Goal: Navigation & Orientation: Find specific page/section

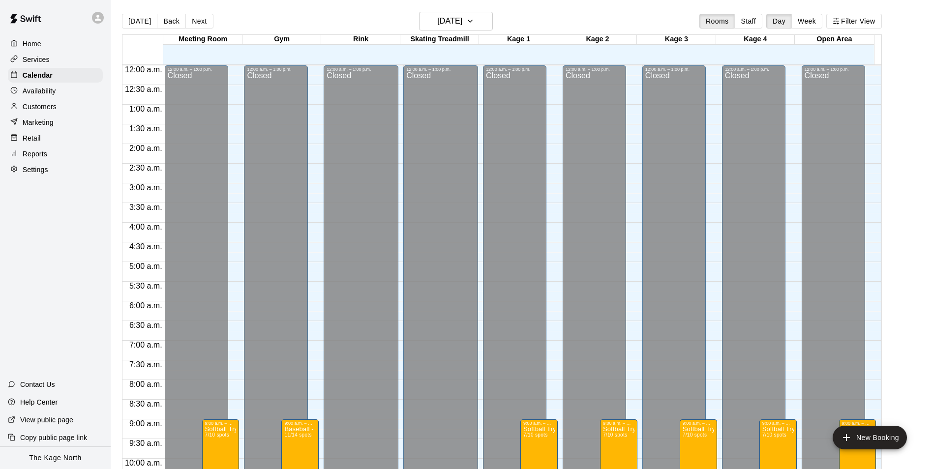
scroll to position [499, 0]
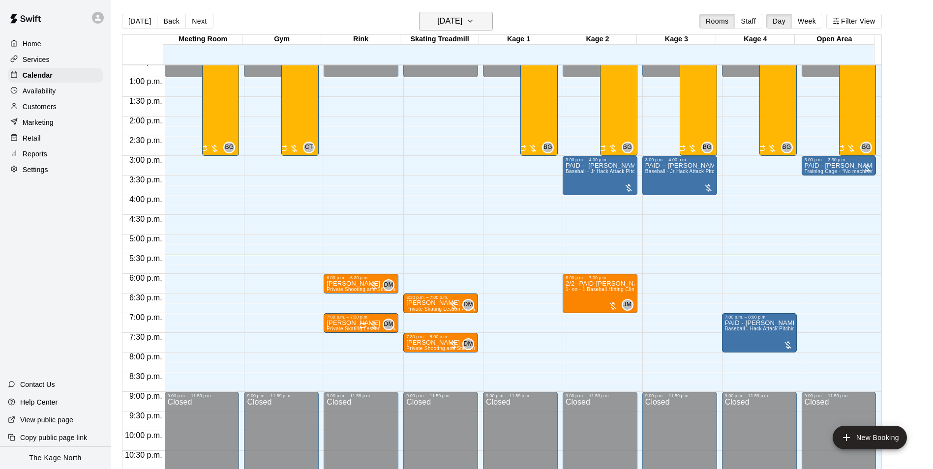
click at [472, 13] on button "[DATE]" at bounding box center [456, 21] width 74 height 19
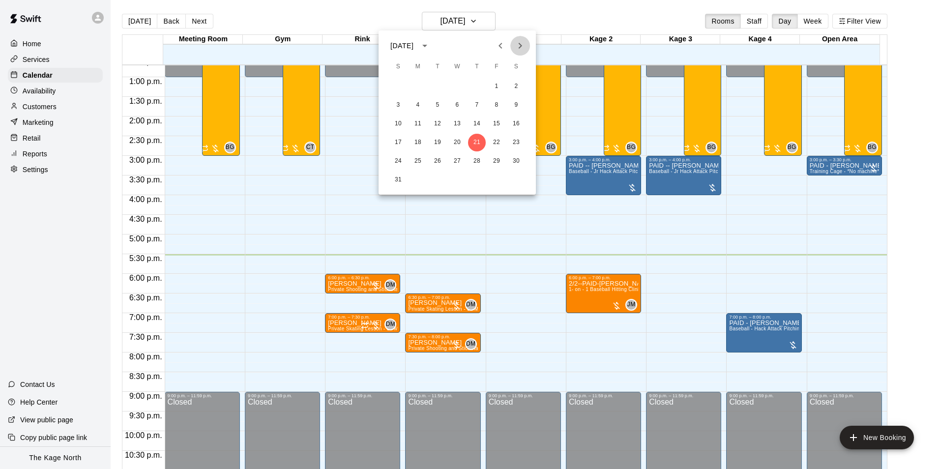
click at [516, 50] on icon "Next month" at bounding box center [520, 46] width 12 height 12
click at [422, 142] on button "22" at bounding box center [418, 143] width 18 height 18
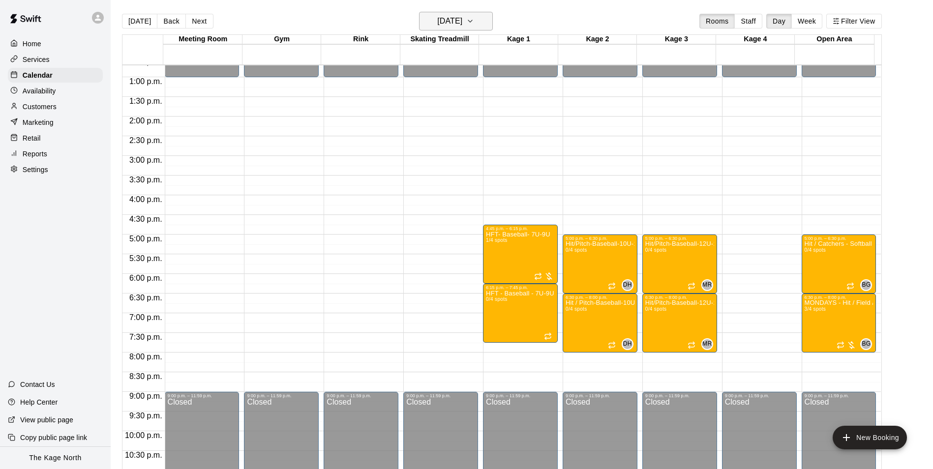
click at [462, 20] on h6 "[DATE]" at bounding box center [449, 21] width 25 height 14
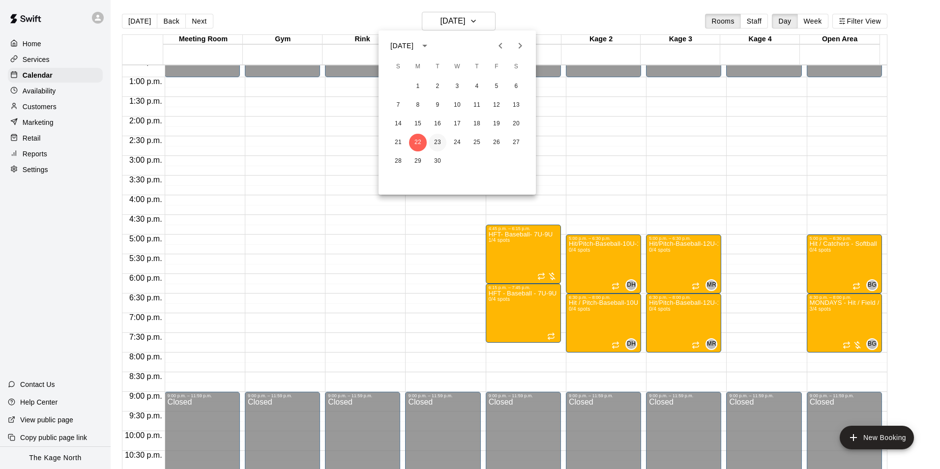
click at [437, 142] on button "23" at bounding box center [438, 143] width 18 height 18
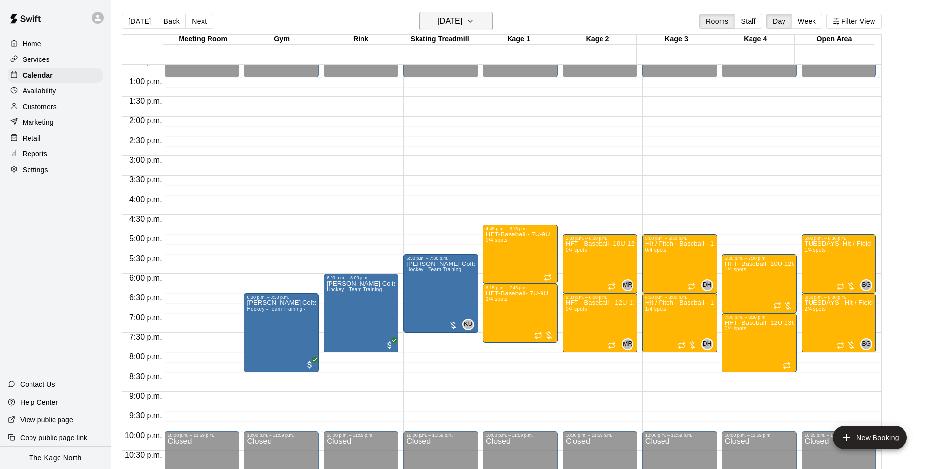
click at [462, 15] on h6 "[DATE]" at bounding box center [449, 21] width 25 height 14
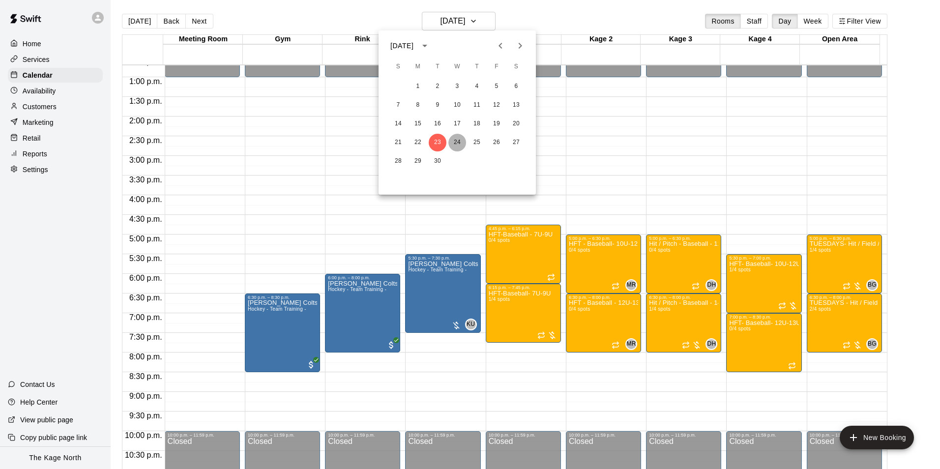
click at [456, 141] on button "24" at bounding box center [457, 143] width 18 height 18
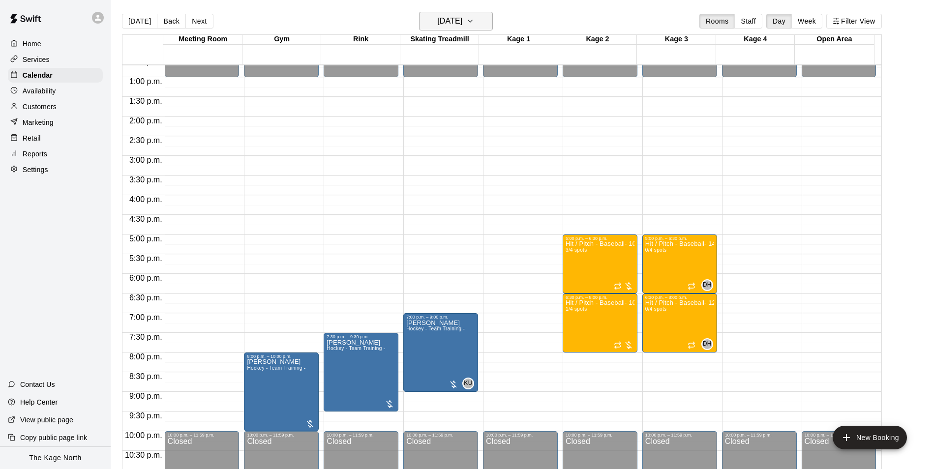
click at [462, 20] on h6 "[DATE]" at bounding box center [449, 21] width 25 height 14
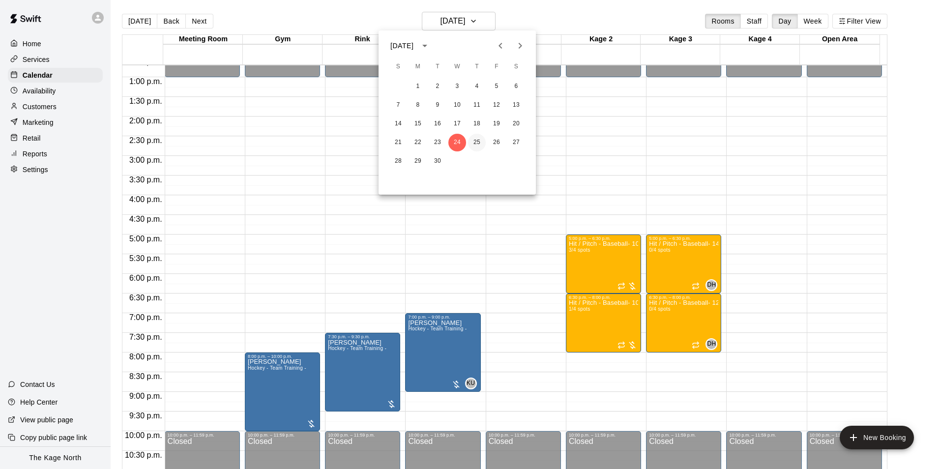
click at [480, 144] on button "25" at bounding box center [477, 143] width 18 height 18
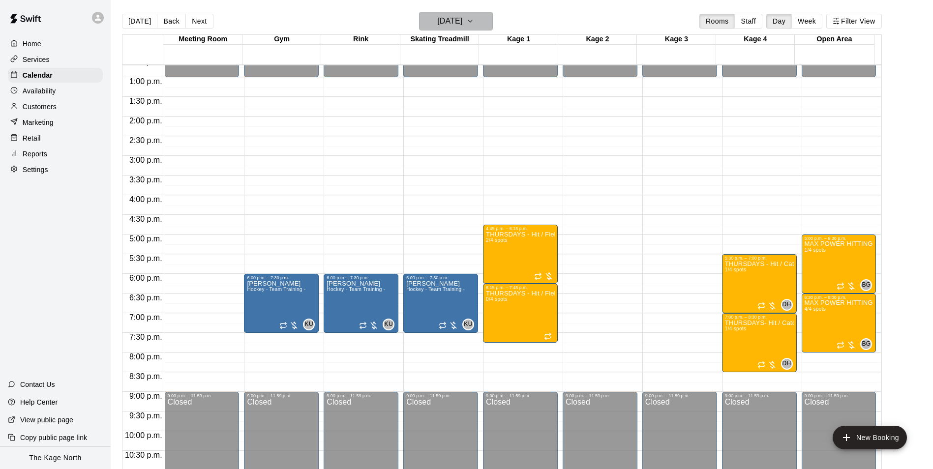
click at [461, 23] on h6 "[DATE]" at bounding box center [449, 21] width 25 height 14
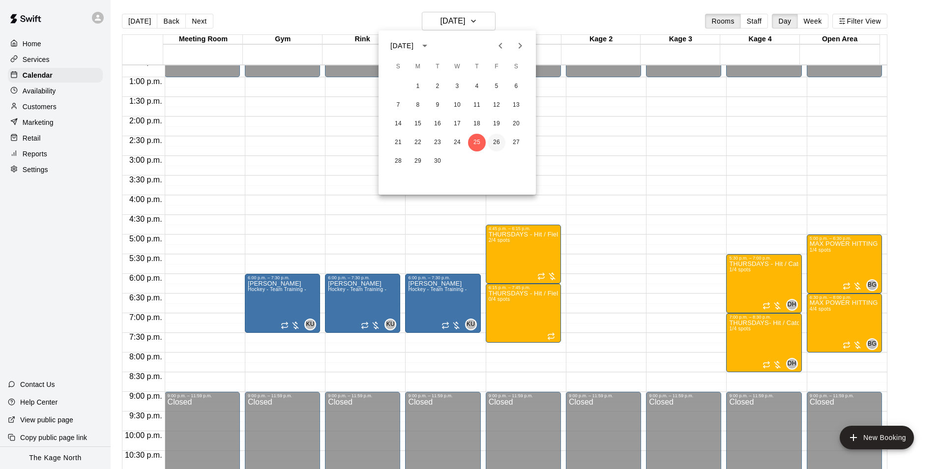
click at [495, 140] on button "26" at bounding box center [497, 143] width 18 height 18
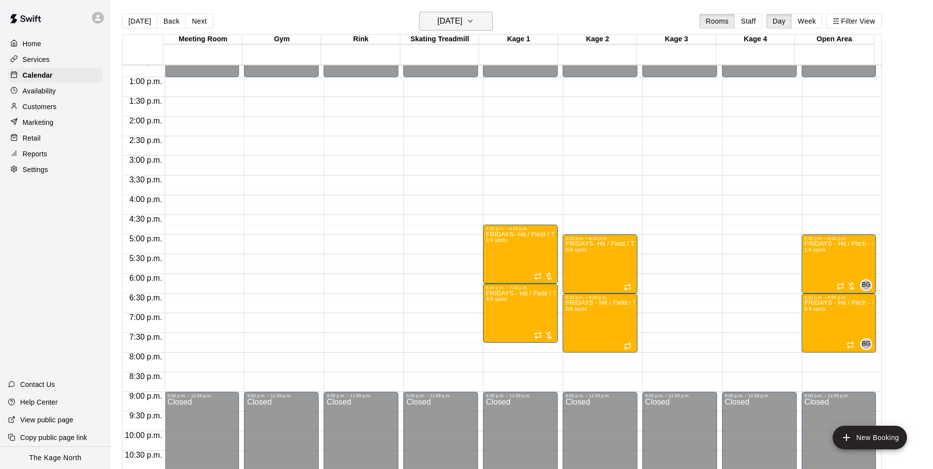
click at [462, 16] on h6 "[DATE]" at bounding box center [449, 21] width 25 height 14
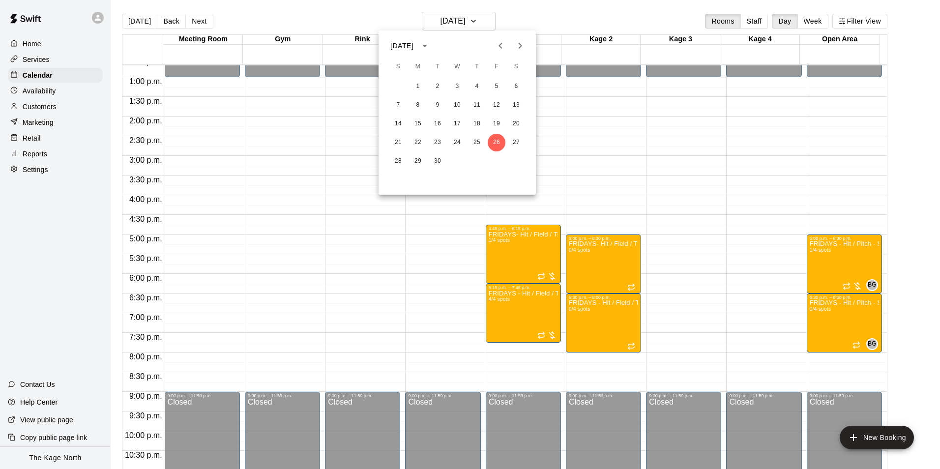
click at [517, 13] on div at bounding box center [470, 234] width 940 height 469
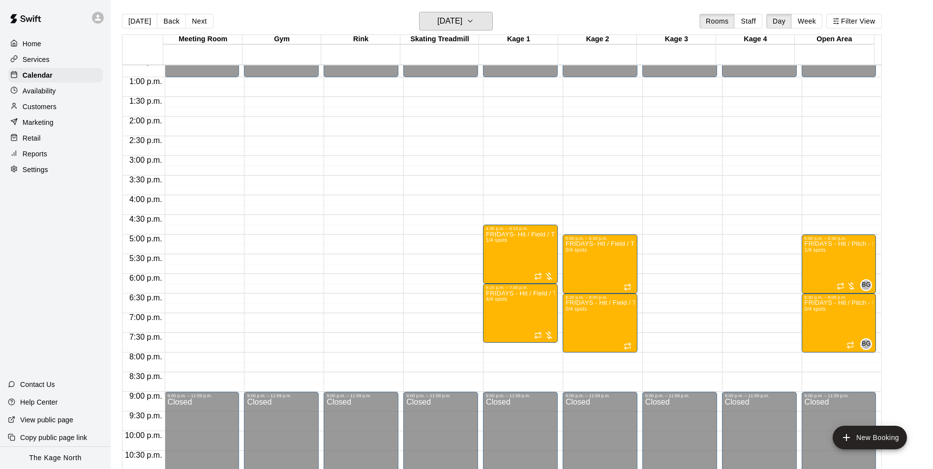
click at [462, 14] on h6 "[DATE]" at bounding box center [449, 21] width 25 height 14
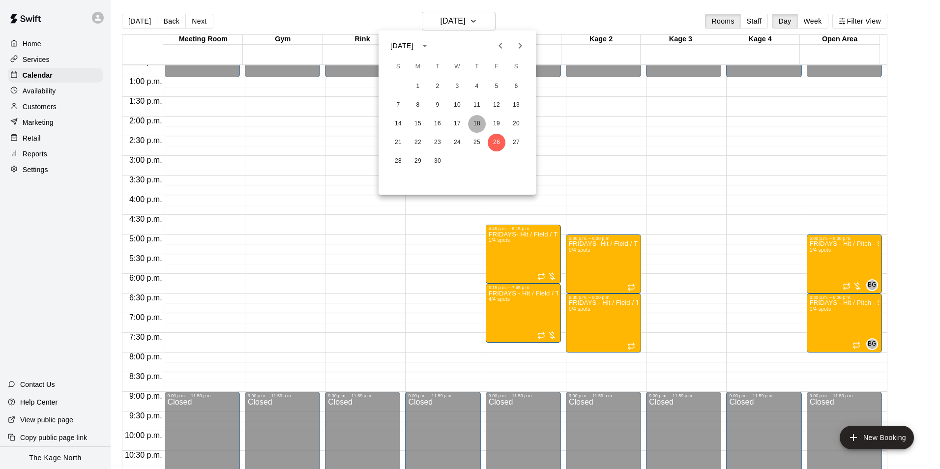
click at [474, 122] on button "18" at bounding box center [477, 124] width 18 height 18
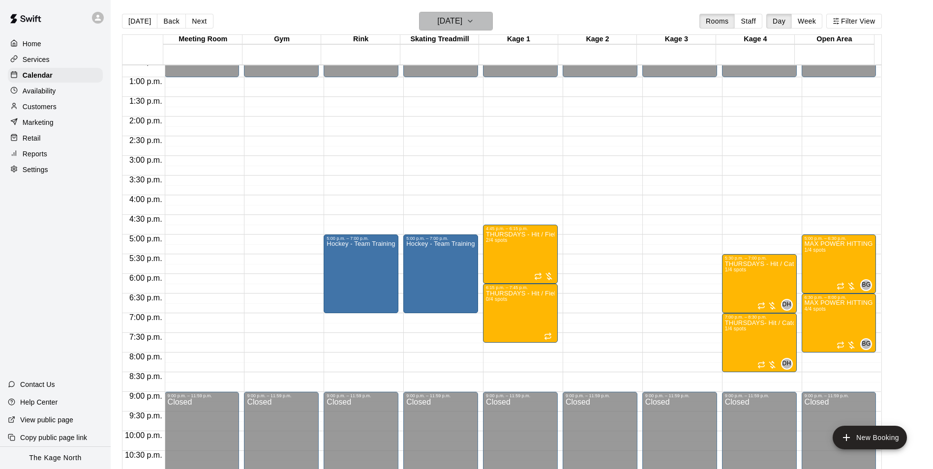
click at [460, 23] on h6 "[DATE]" at bounding box center [449, 21] width 25 height 14
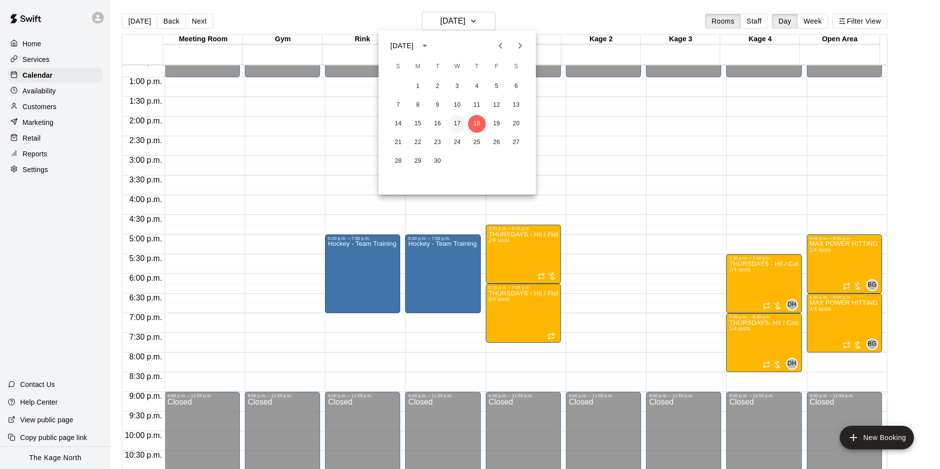
click at [460, 120] on button "17" at bounding box center [457, 124] width 18 height 18
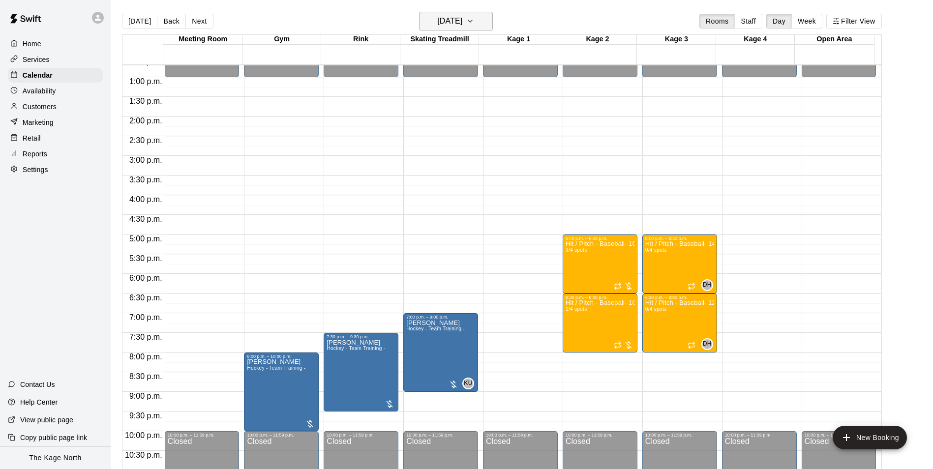
click at [462, 18] on h6 "[DATE]" at bounding box center [449, 21] width 25 height 14
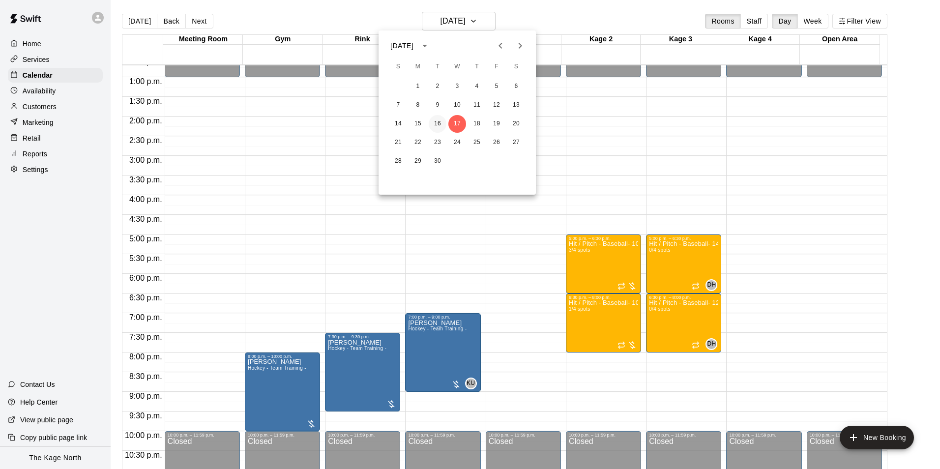
click at [433, 126] on button "16" at bounding box center [438, 124] width 18 height 18
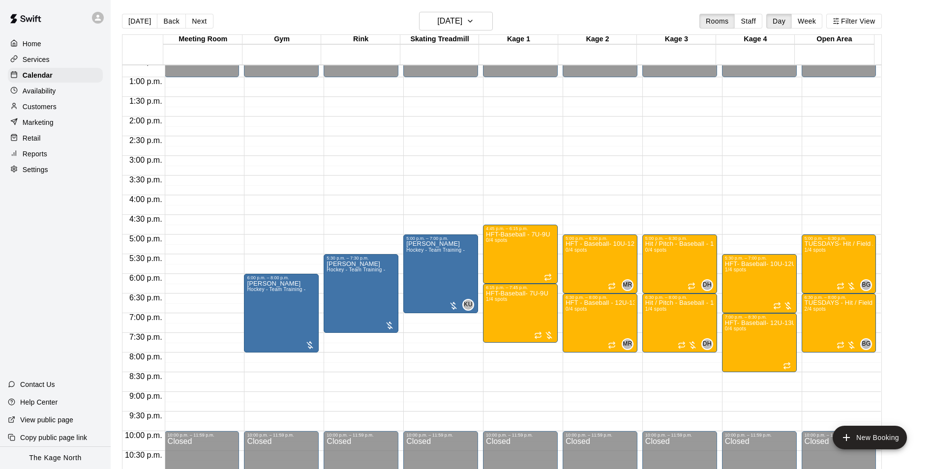
click at [519, 7] on main "[DATE] Back [DATE][DATE] Rooms Staff Day Week Filter View Meeting Room [GEOGRAP…" at bounding box center [522, 242] width 822 height 485
click at [474, 26] on icon "button" at bounding box center [470, 21] width 8 height 12
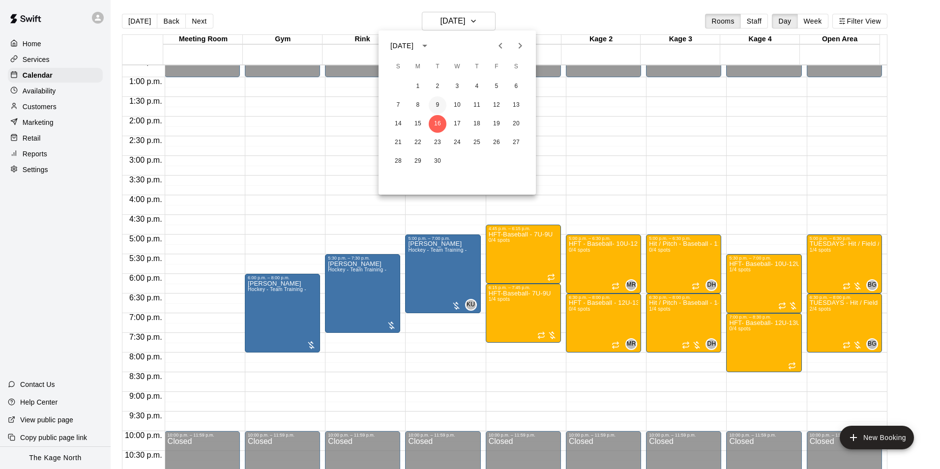
click at [434, 106] on button "9" at bounding box center [438, 105] width 18 height 18
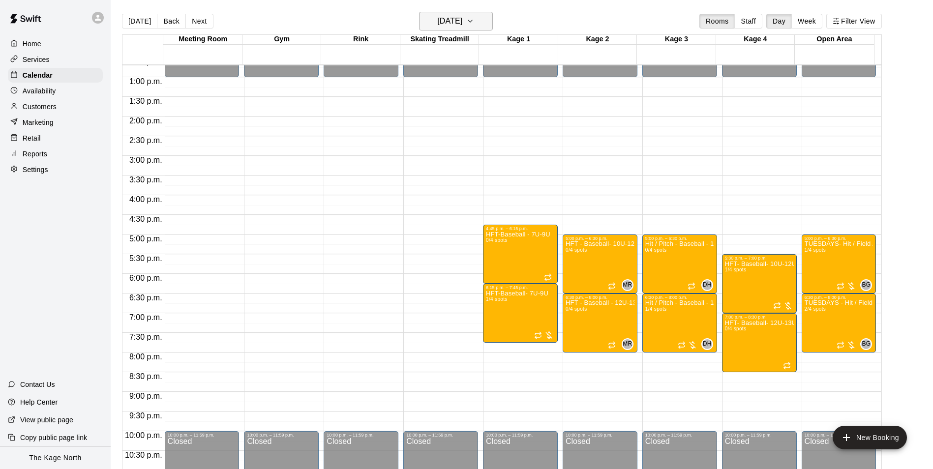
click at [462, 15] on h6 "[DATE]" at bounding box center [449, 21] width 25 height 14
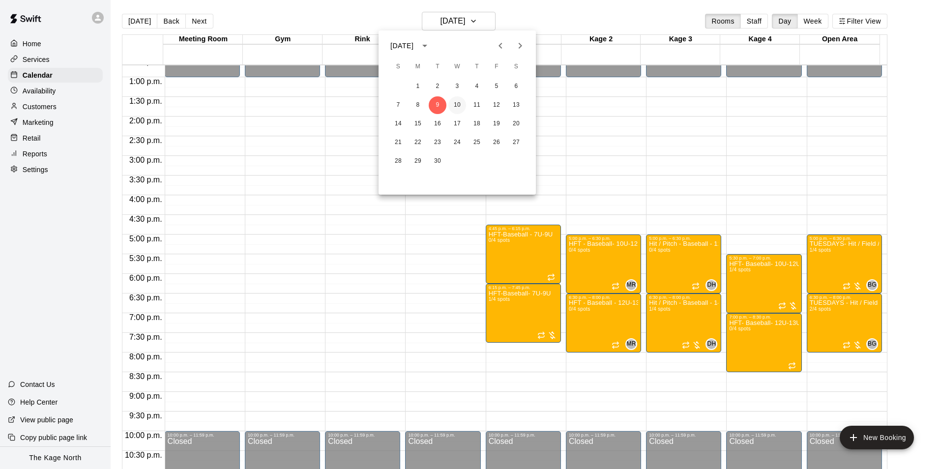
click at [461, 102] on button "10" at bounding box center [457, 105] width 18 height 18
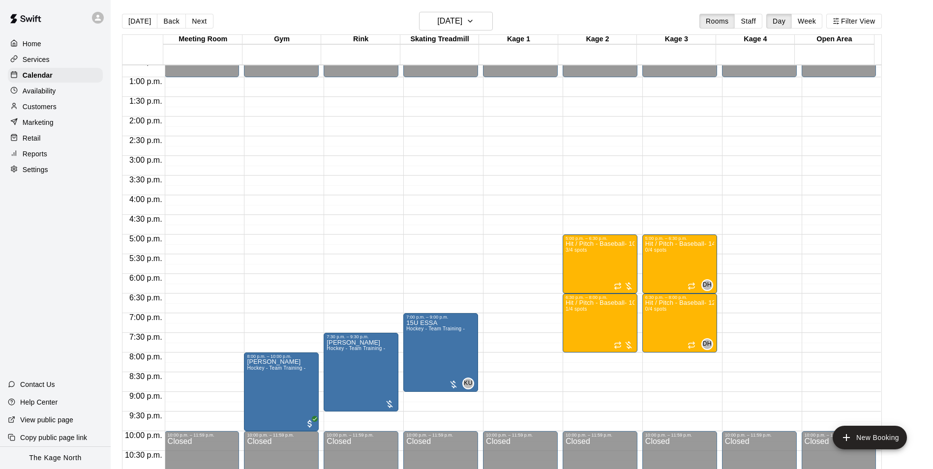
click at [70, 110] on div "Customers" at bounding box center [55, 106] width 95 height 15
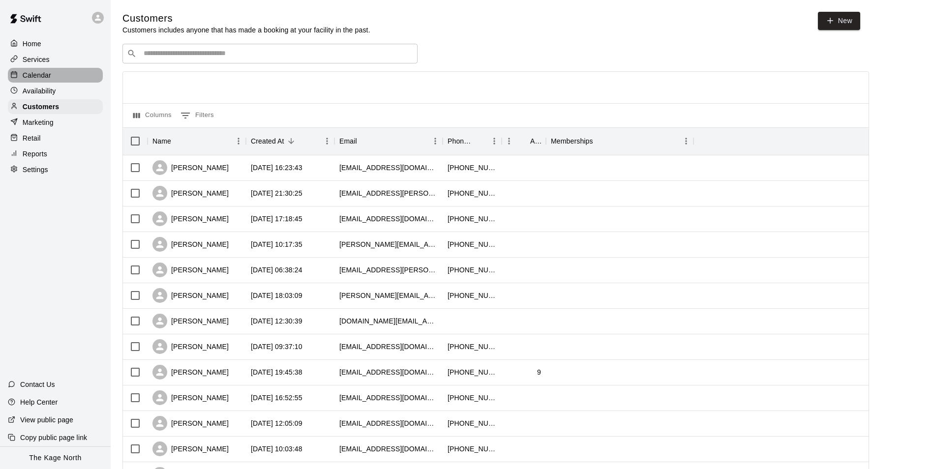
click at [41, 76] on p "Calendar" at bounding box center [37, 75] width 29 height 10
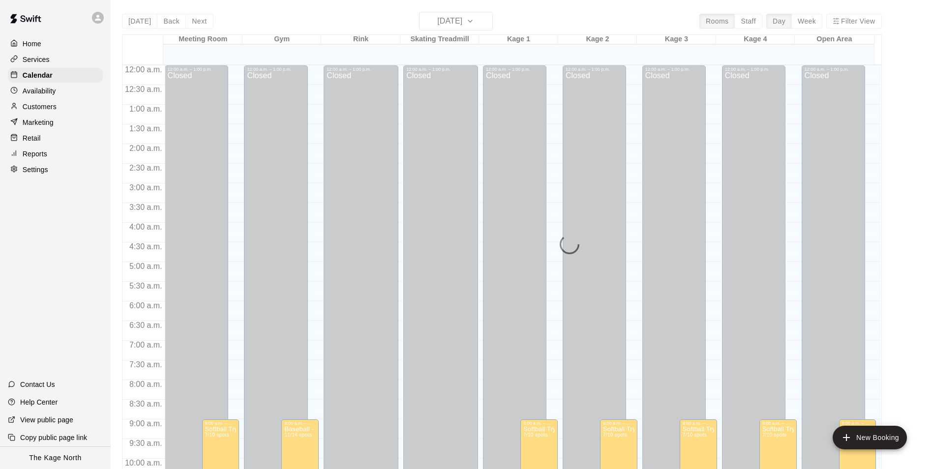
scroll to position [499, 0]
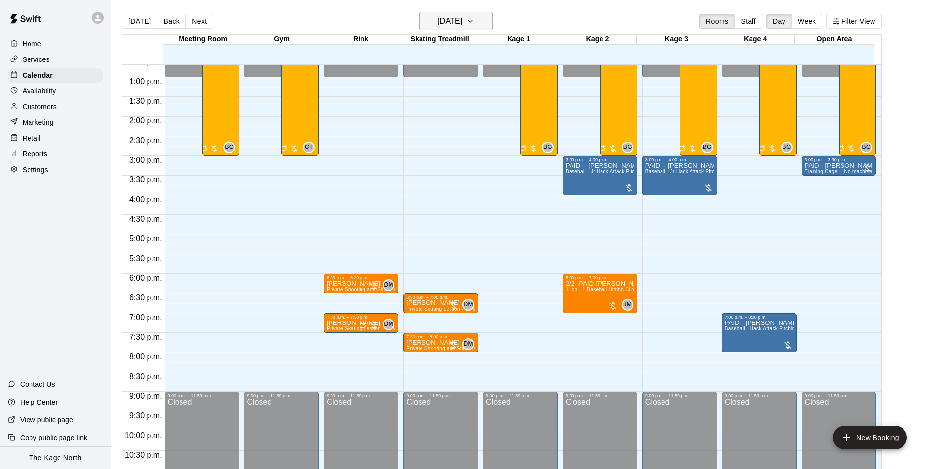
click at [456, 16] on h6 "[DATE]" at bounding box center [449, 21] width 25 height 14
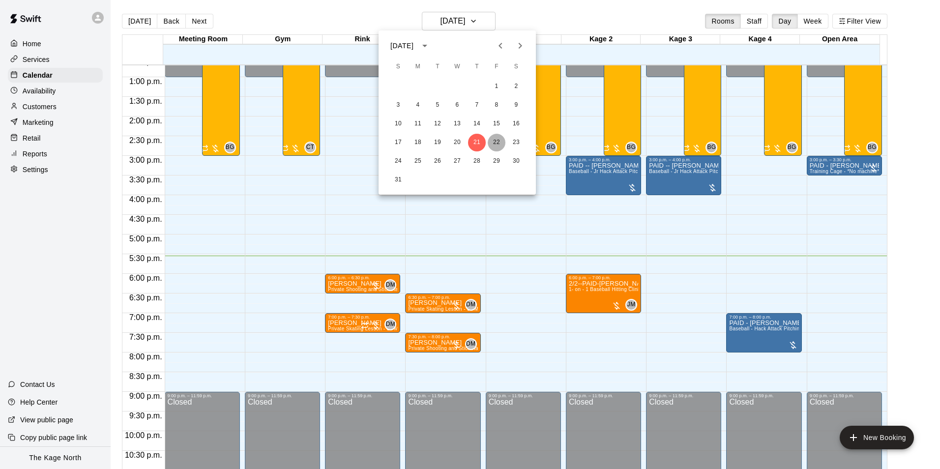
click at [495, 140] on button "22" at bounding box center [497, 143] width 18 height 18
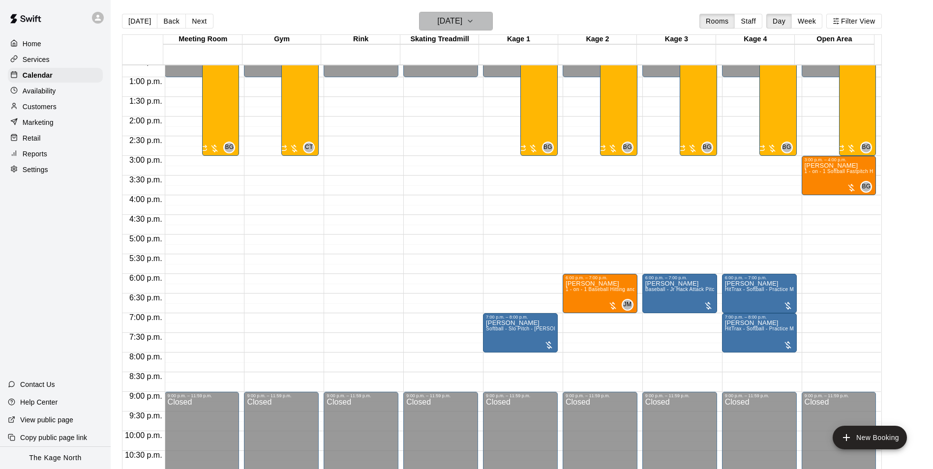
click at [462, 25] on h6 "[DATE]" at bounding box center [449, 21] width 25 height 14
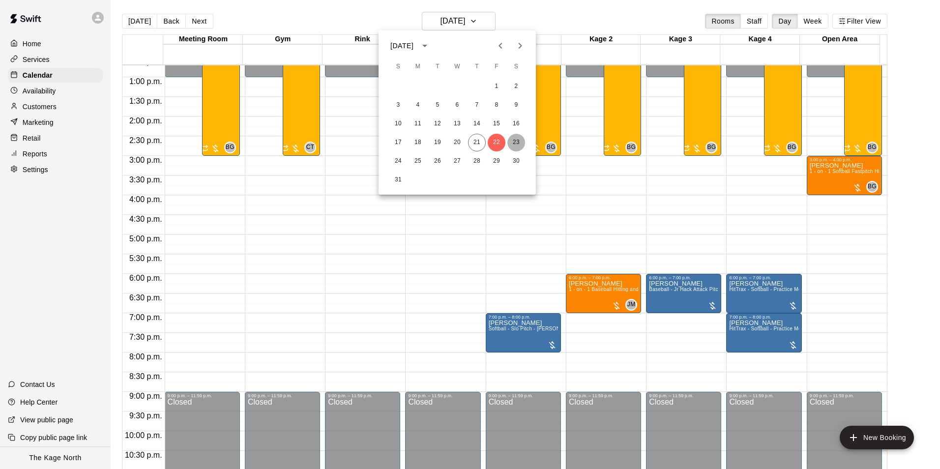
click at [517, 138] on button "23" at bounding box center [516, 143] width 18 height 18
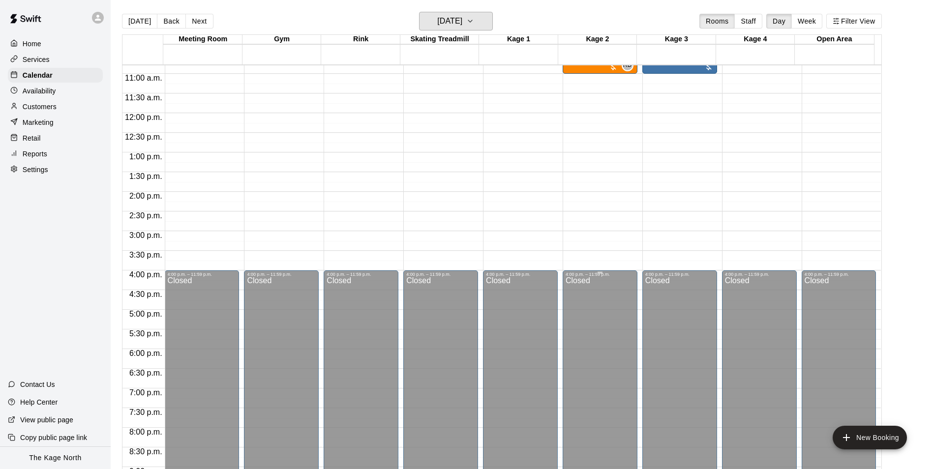
scroll to position [352, 0]
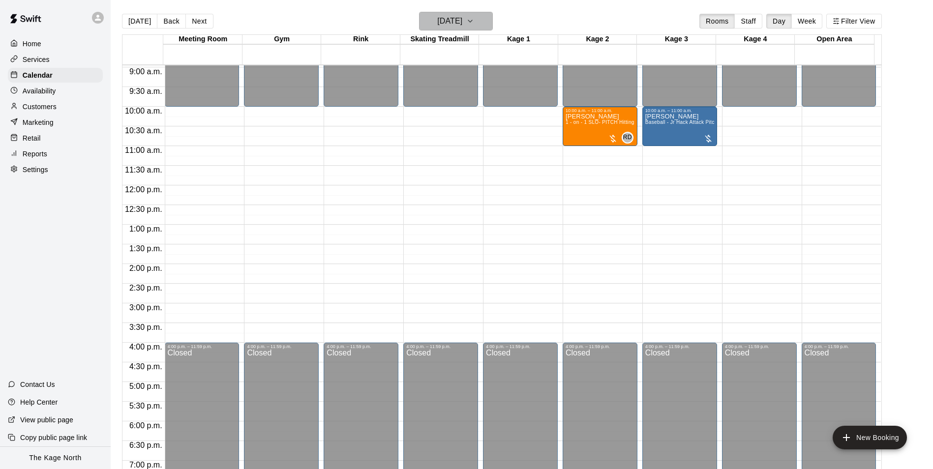
click at [474, 23] on icon "button" at bounding box center [470, 21] width 8 height 12
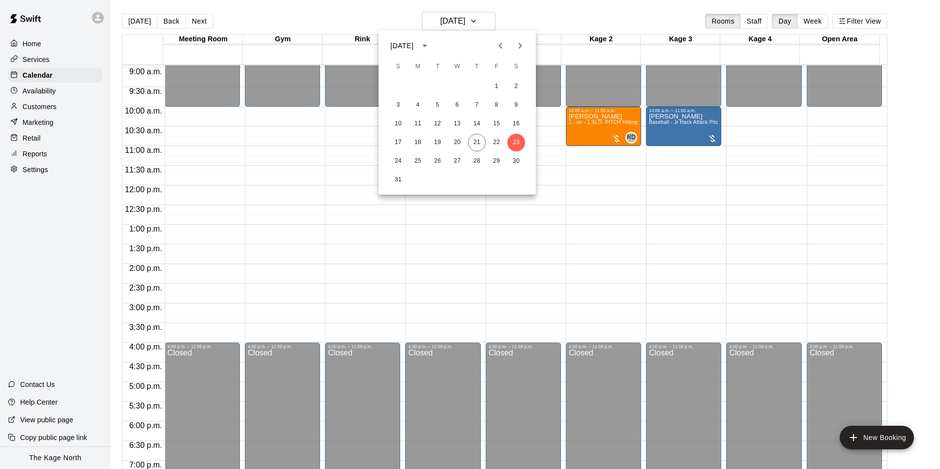
click at [393, 151] on div "1 2 3 4 5 6 7 8 9 10 11 12 13 14 15 16 17 18 19 20 21 22 23 24 25 26 27 28 29 3…" at bounding box center [457, 133] width 157 height 113
click at [398, 156] on button "24" at bounding box center [398, 161] width 18 height 18
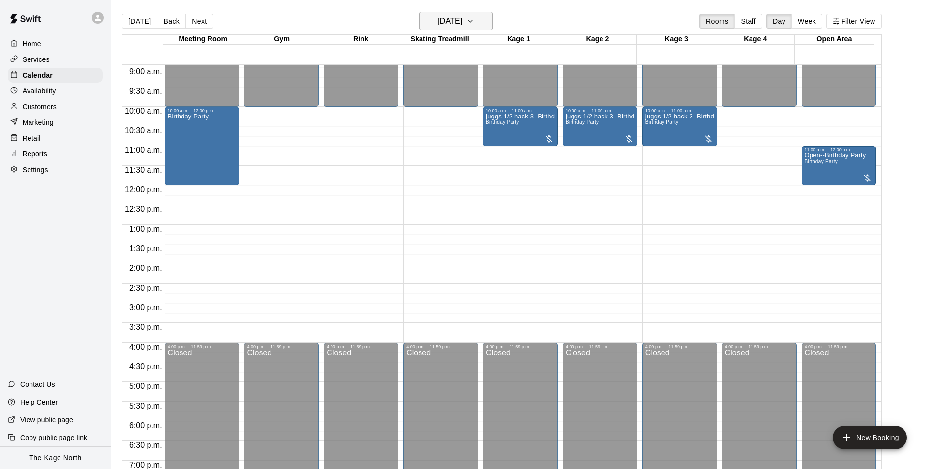
click at [478, 21] on button "[DATE]" at bounding box center [456, 21] width 74 height 19
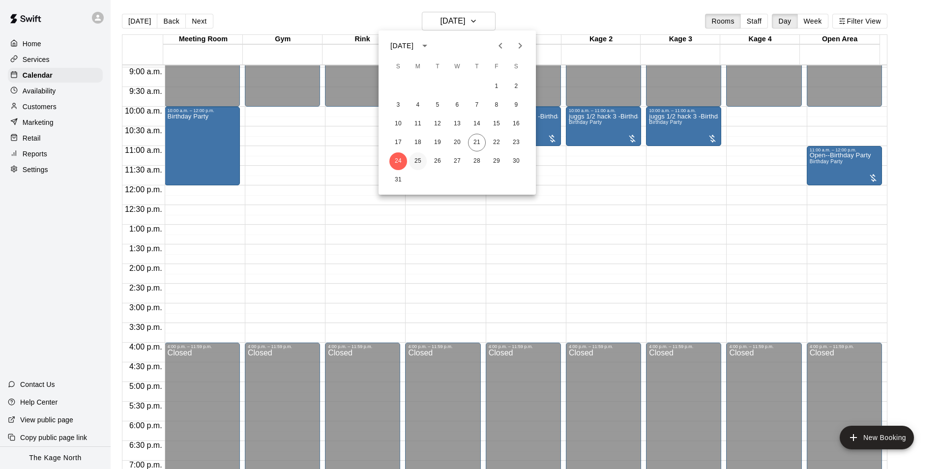
click at [418, 162] on button "25" at bounding box center [418, 161] width 18 height 18
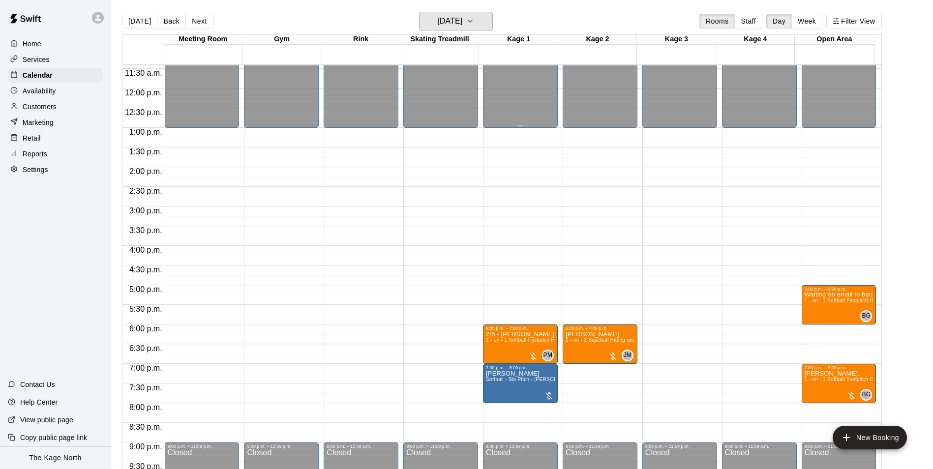
scroll to position [530, 0]
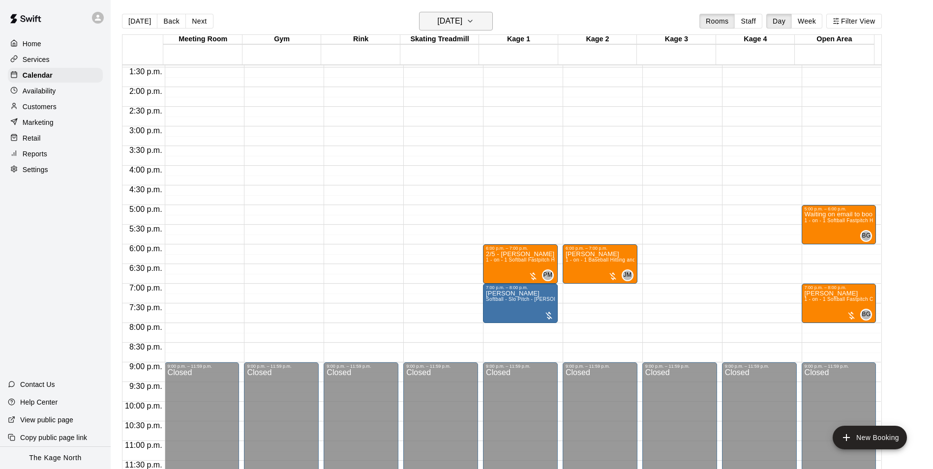
click at [462, 24] on h6 "[DATE]" at bounding box center [449, 21] width 25 height 14
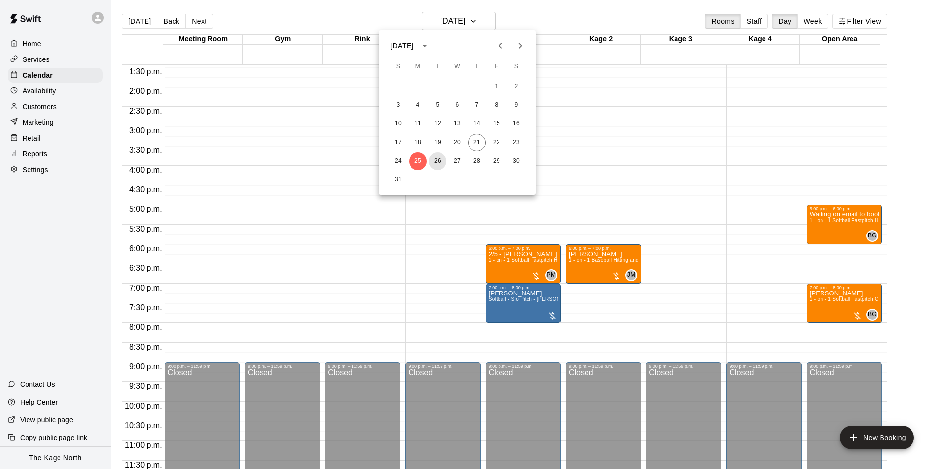
drag, startPoint x: 438, startPoint y: 161, endPoint x: 554, endPoint y: 213, distance: 126.7
click at [438, 161] on button "26" at bounding box center [438, 161] width 18 height 18
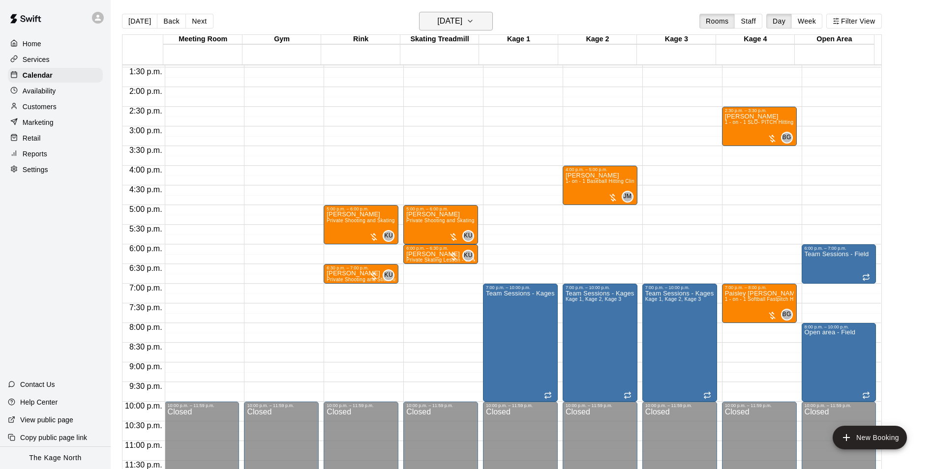
click at [459, 21] on h6 "[DATE]" at bounding box center [449, 21] width 25 height 14
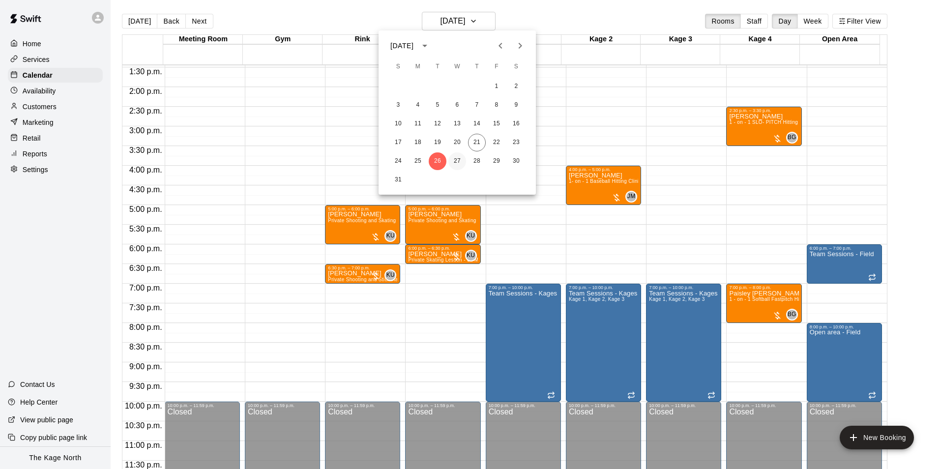
click at [457, 160] on button "27" at bounding box center [457, 161] width 18 height 18
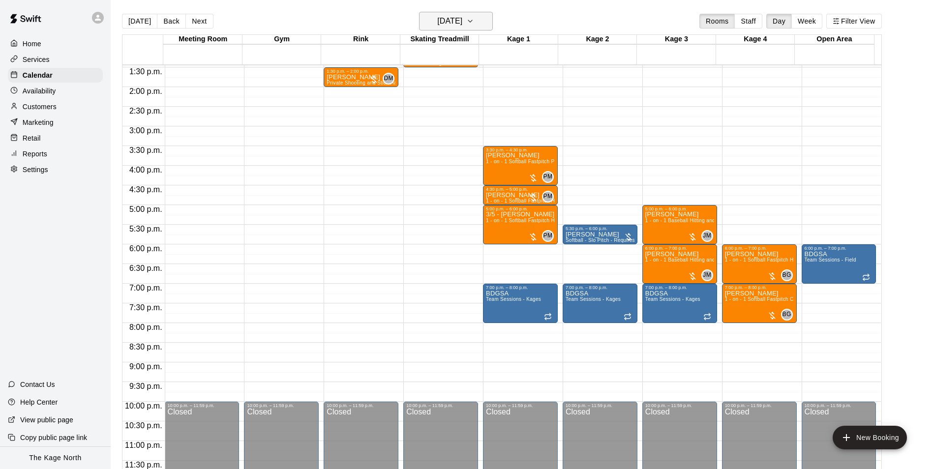
click at [462, 26] on h6 "[DATE]" at bounding box center [449, 21] width 25 height 14
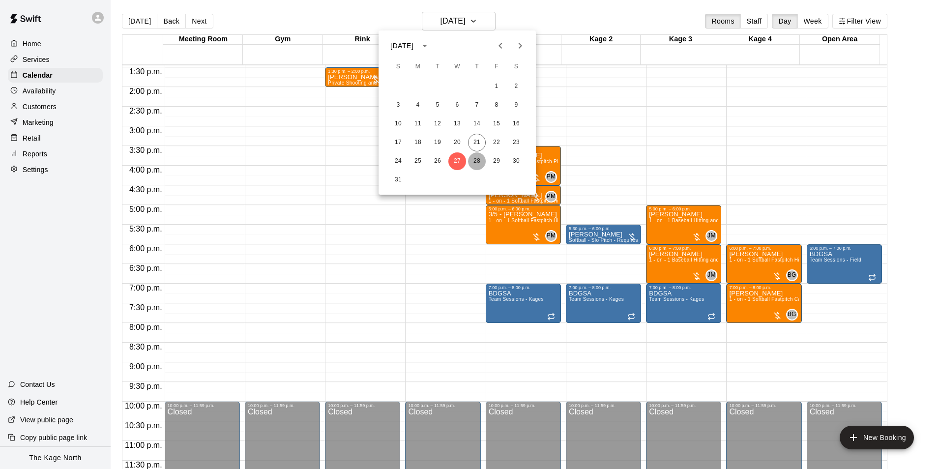
click at [477, 159] on button "28" at bounding box center [477, 161] width 18 height 18
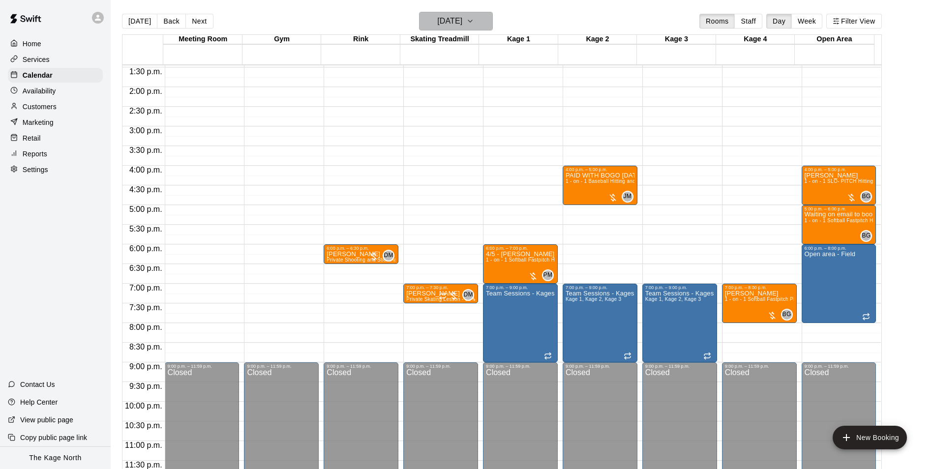
click at [462, 26] on h6 "[DATE]" at bounding box center [449, 21] width 25 height 14
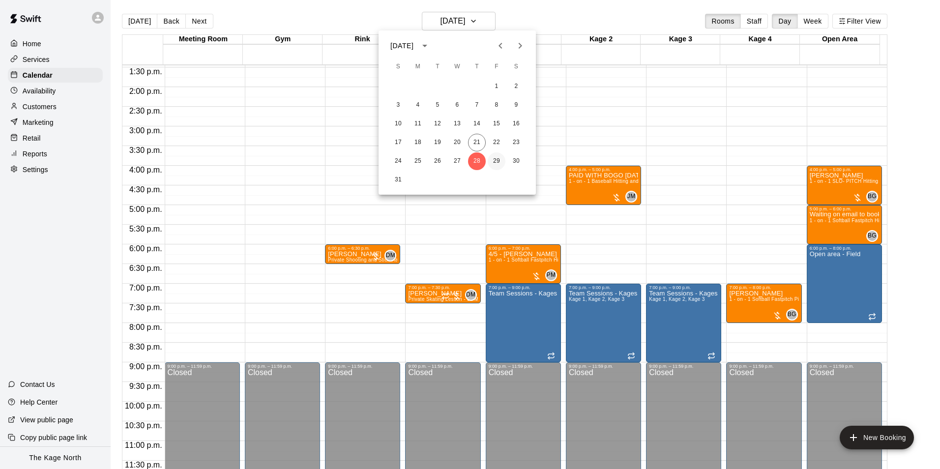
click at [497, 162] on button "29" at bounding box center [497, 161] width 18 height 18
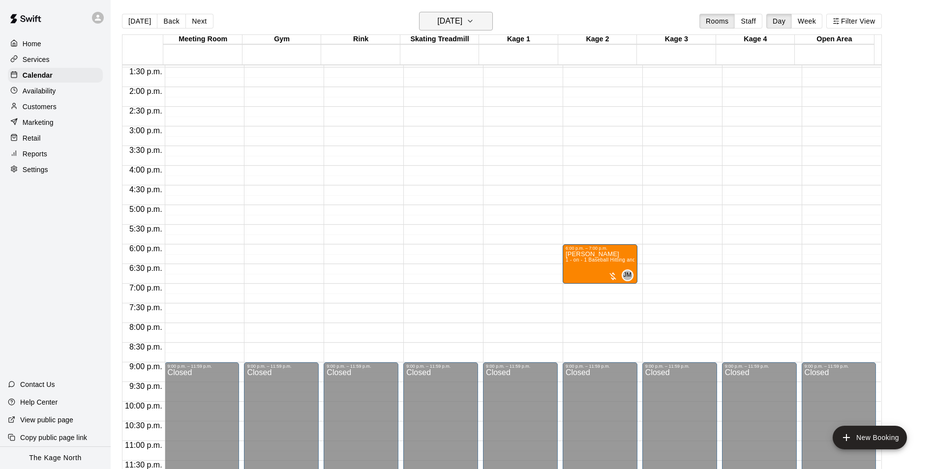
click at [462, 20] on h6 "[DATE]" at bounding box center [449, 21] width 25 height 14
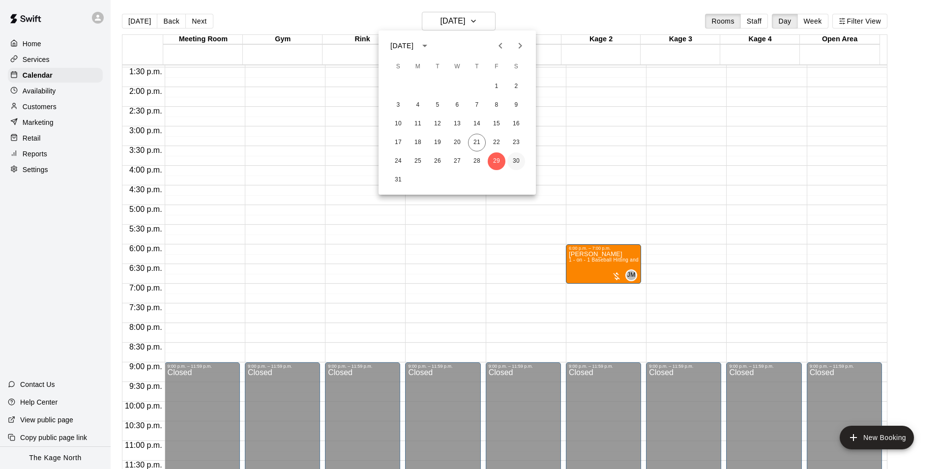
click at [515, 159] on button "30" at bounding box center [516, 161] width 18 height 18
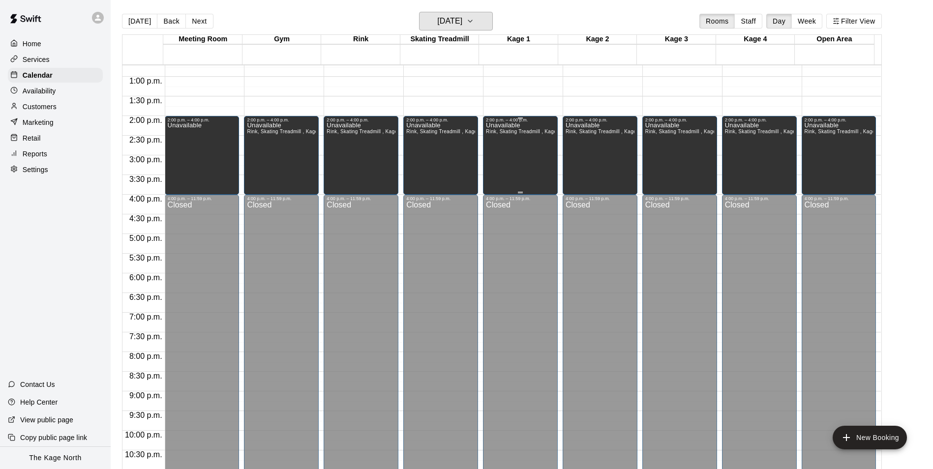
scroll to position [382, 0]
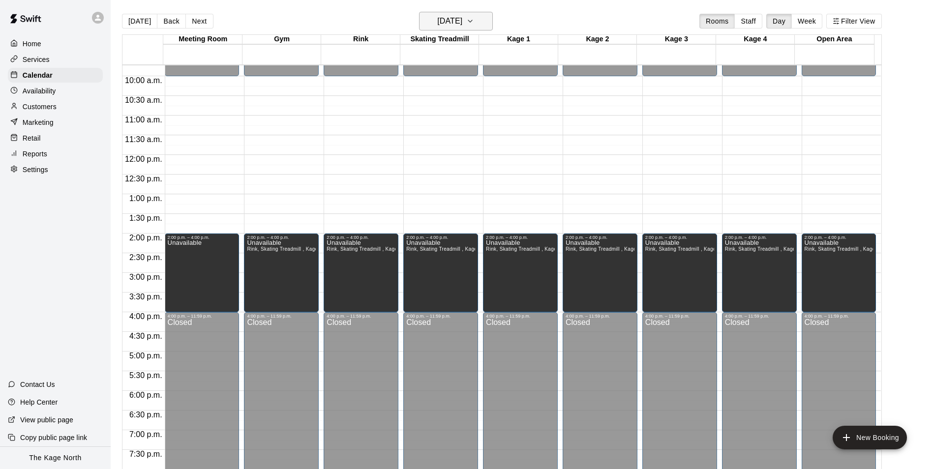
click at [462, 16] on h6 "[DATE]" at bounding box center [449, 21] width 25 height 14
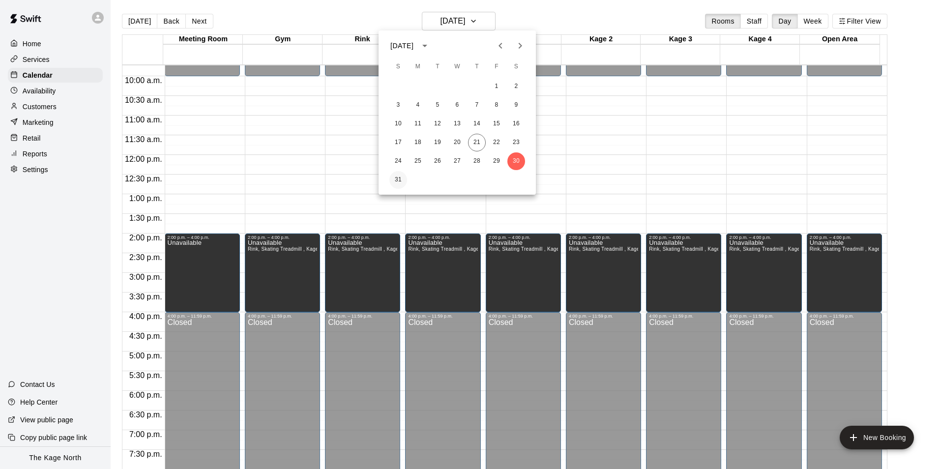
click at [402, 177] on button "31" at bounding box center [398, 180] width 18 height 18
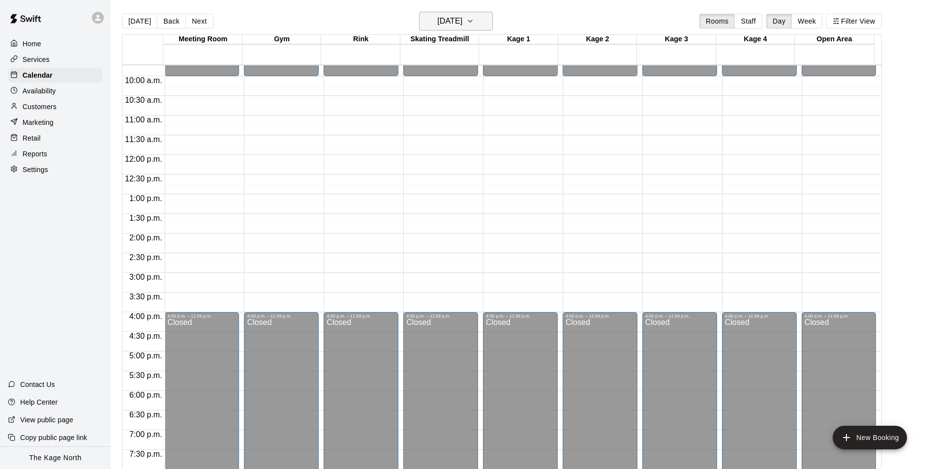
click at [462, 23] on h6 "[DATE]" at bounding box center [449, 21] width 25 height 14
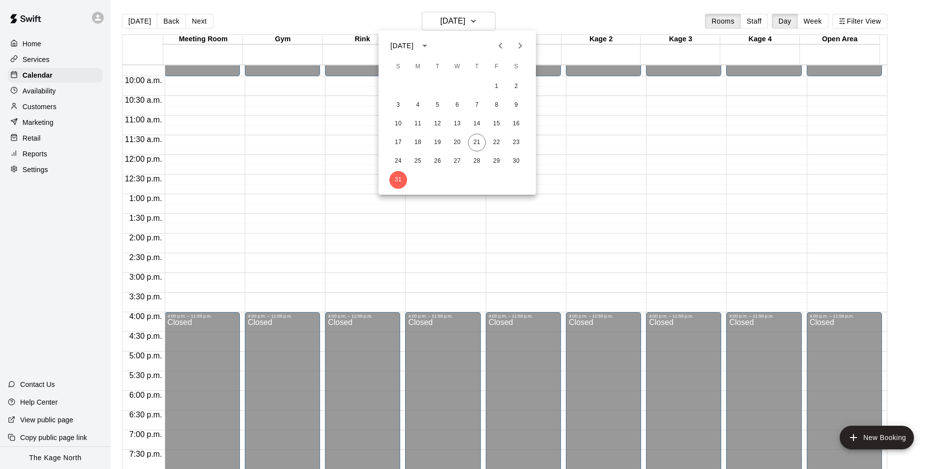
click at [525, 42] on icon "Next month" at bounding box center [520, 46] width 12 height 12
click at [417, 84] on button "1" at bounding box center [418, 87] width 18 height 18
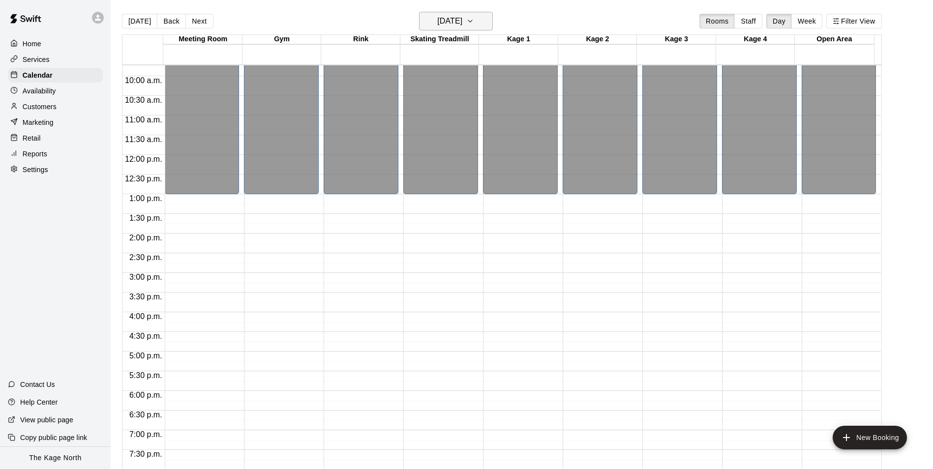
click at [462, 19] on h6 "[DATE]" at bounding box center [449, 21] width 25 height 14
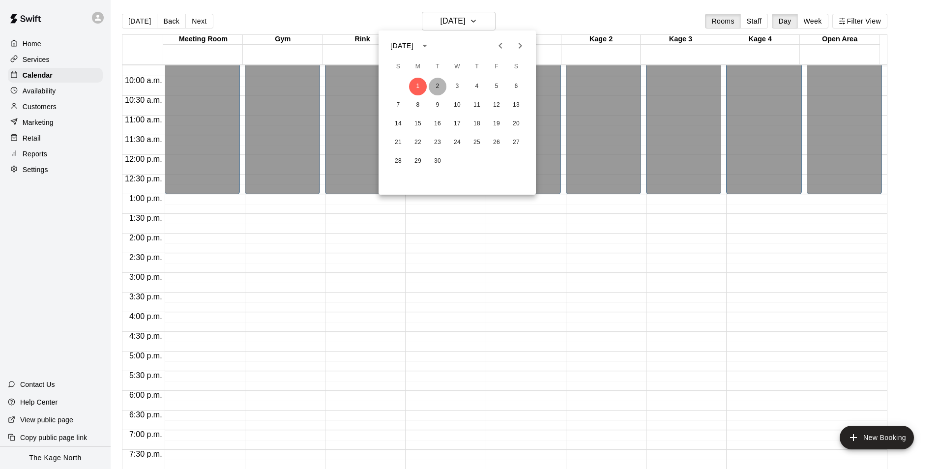
click at [440, 84] on button "2" at bounding box center [438, 87] width 18 height 18
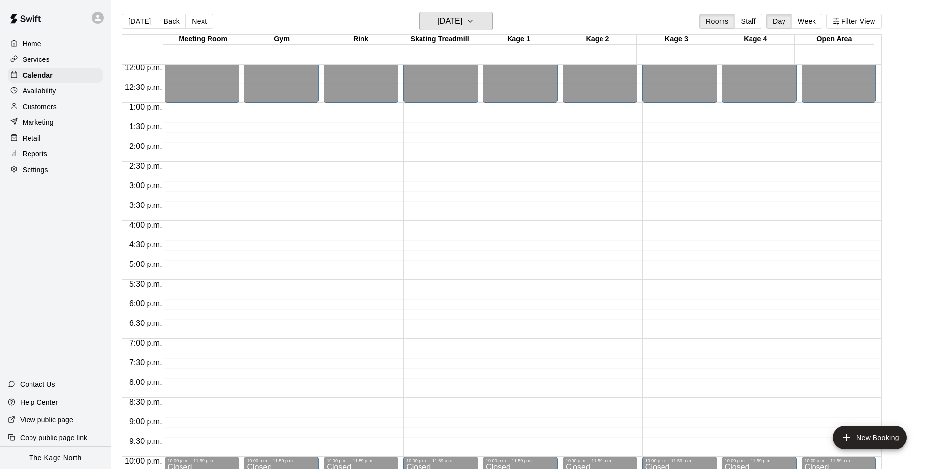
scroll to position [530, 0]
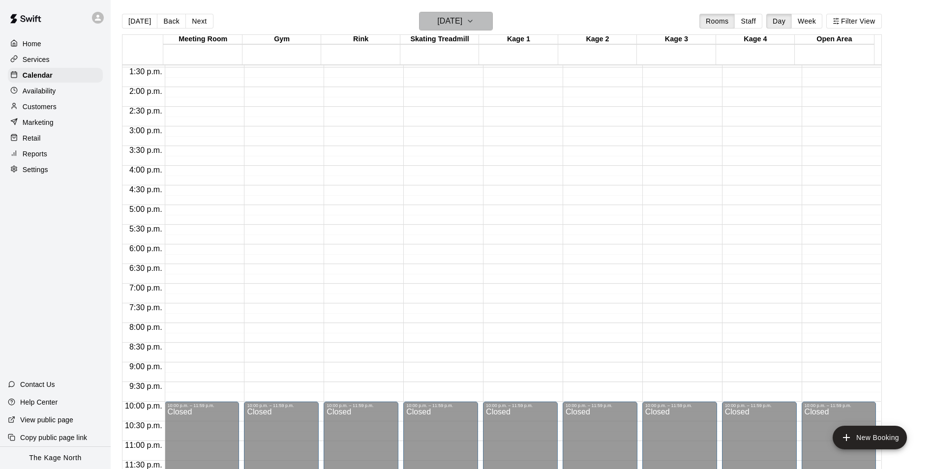
click at [462, 25] on h6 "[DATE]" at bounding box center [449, 21] width 25 height 14
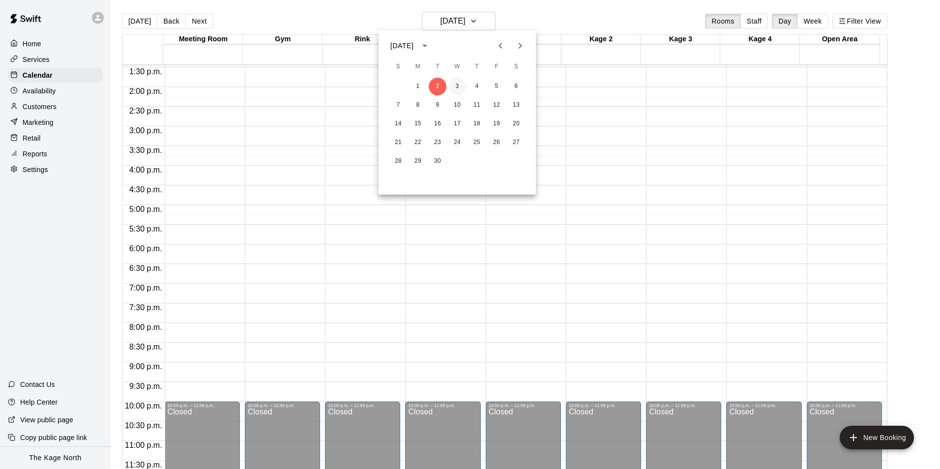
click at [458, 85] on button "3" at bounding box center [457, 87] width 18 height 18
click at [462, 20] on h6 "[DATE]" at bounding box center [449, 21] width 25 height 14
click at [439, 86] on button "2" at bounding box center [438, 87] width 18 height 18
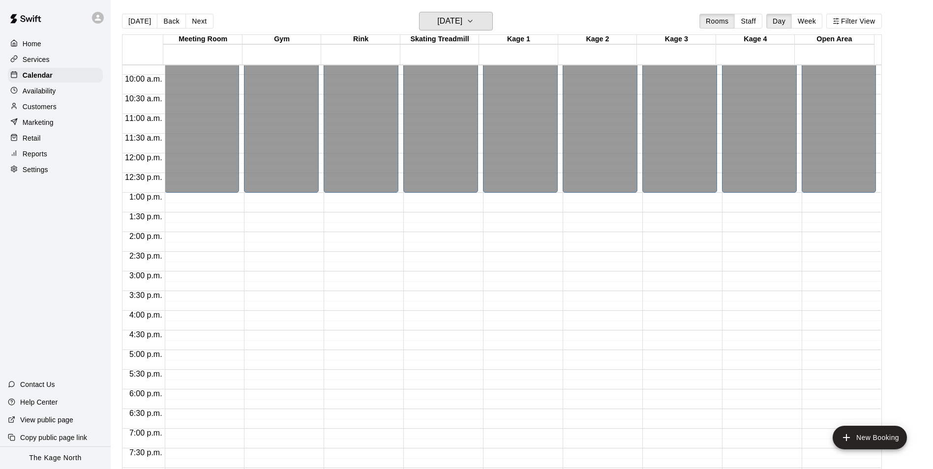
scroll to position [432, 0]
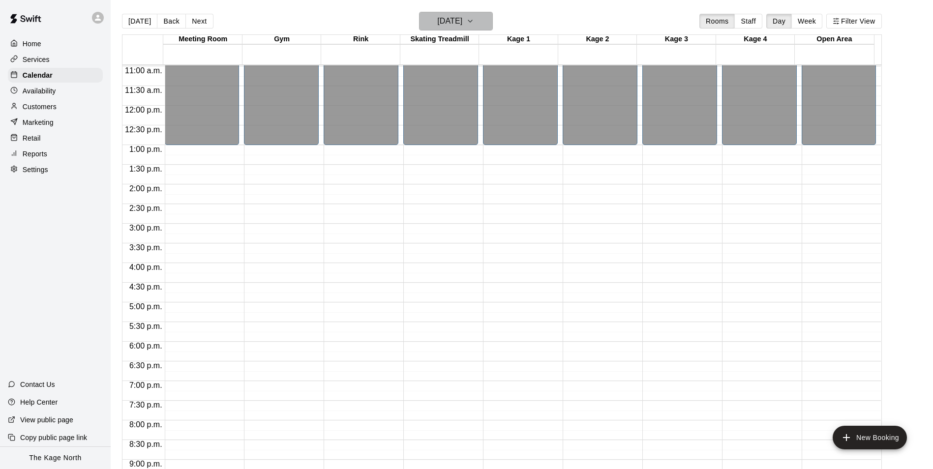
click at [480, 22] on button "[DATE]" at bounding box center [456, 21] width 74 height 19
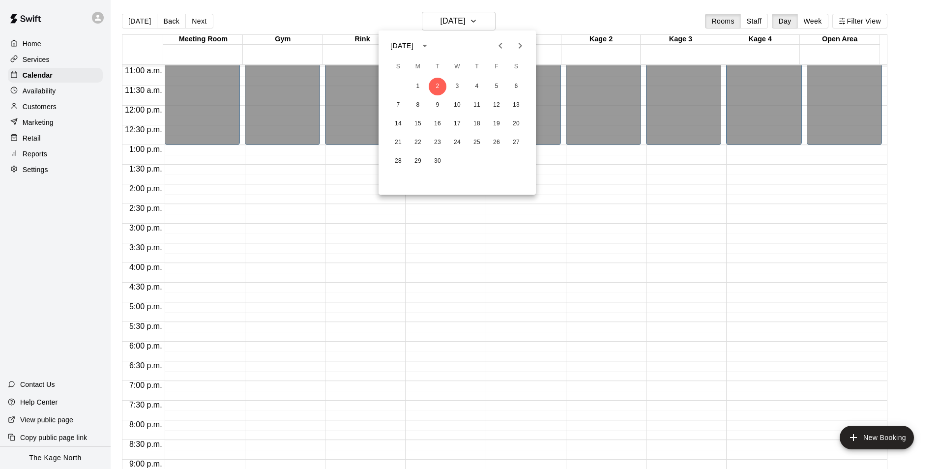
click at [386, 306] on div at bounding box center [470, 234] width 940 height 469
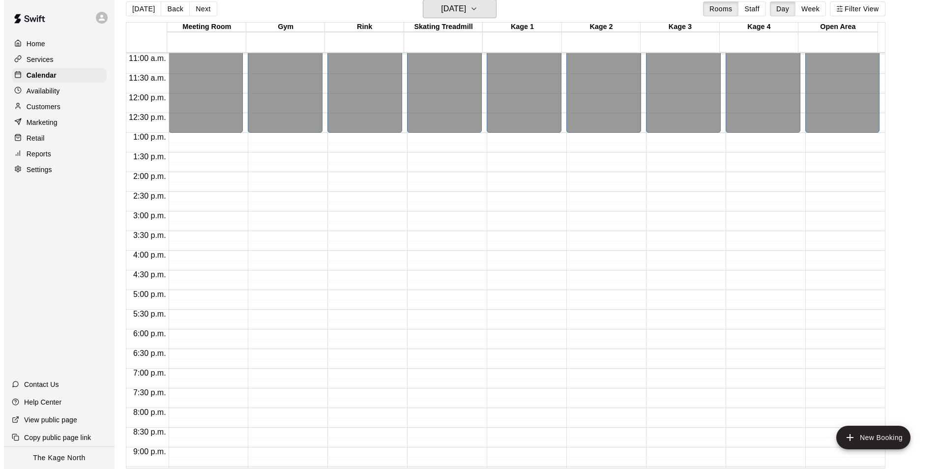
scroll to position [16, 0]
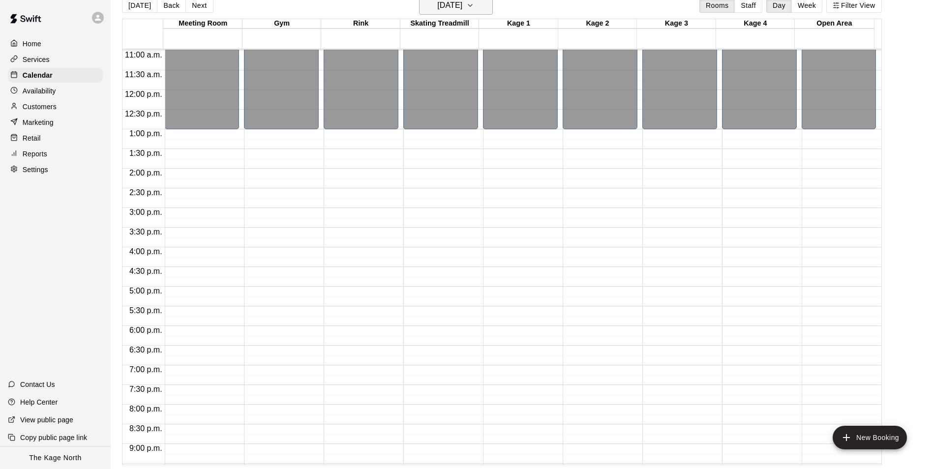
click at [481, 12] on button "[DATE]" at bounding box center [456, 5] width 74 height 19
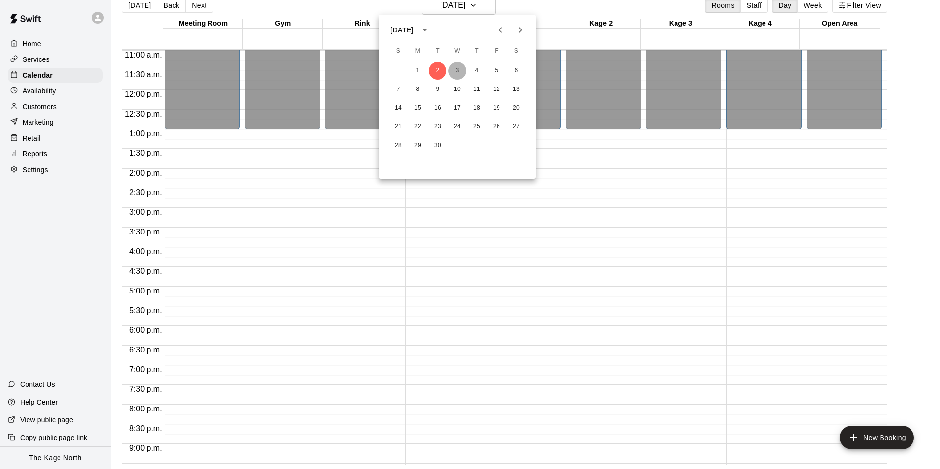
click at [462, 70] on button "3" at bounding box center [457, 71] width 18 height 18
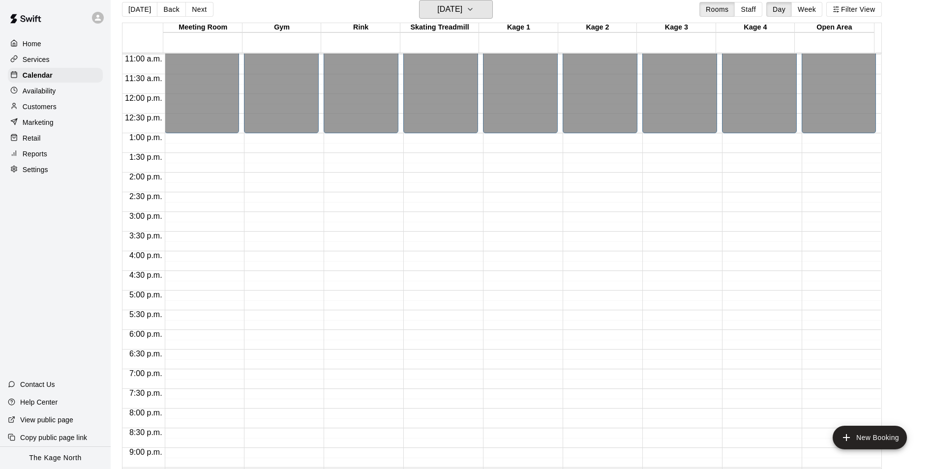
scroll to position [530, 0]
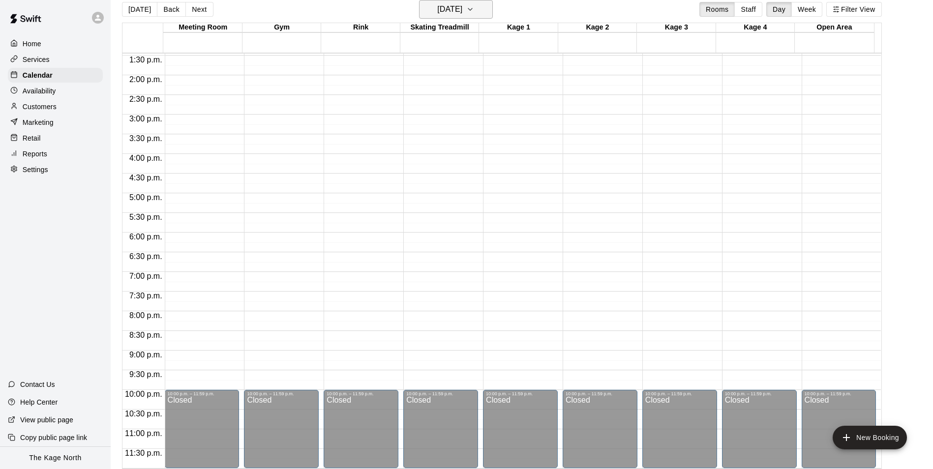
click at [462, 13] on h6 "[DATE]" at bounding box center [449, 9] width 25 height 14
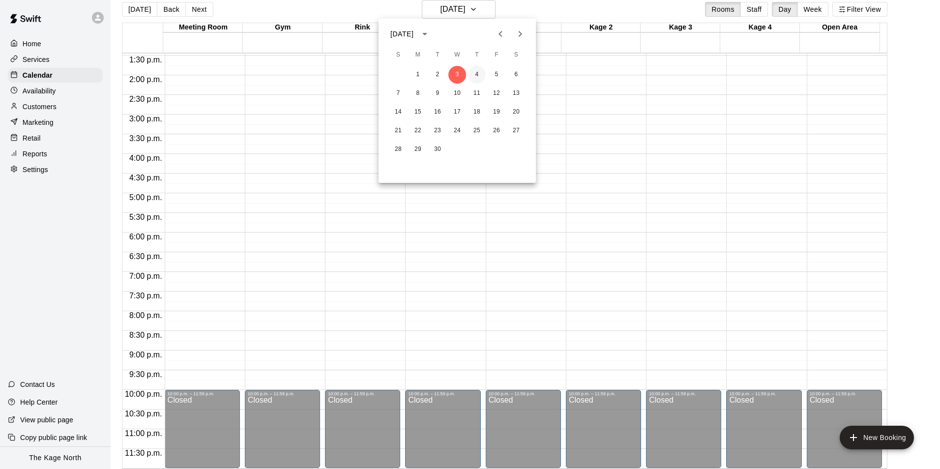
click at [479, 74] on button "4" at bounding box center [477, 75] width 18 height 18
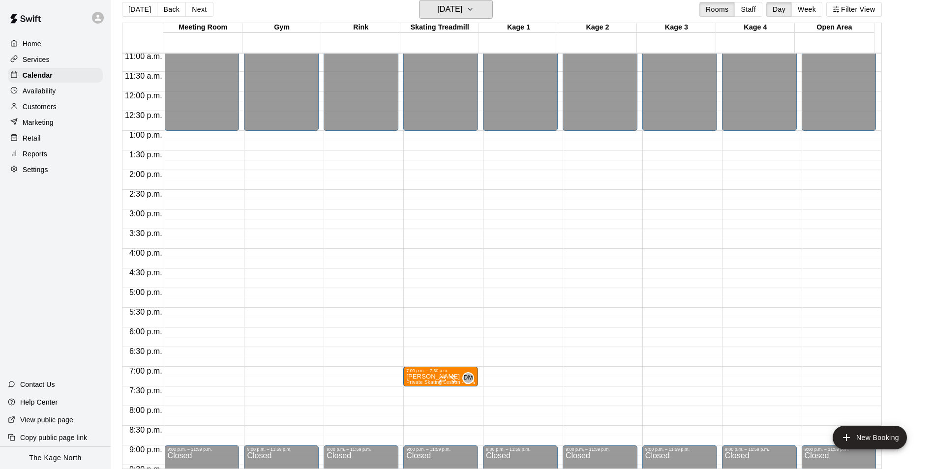
scroll to position [432, 0]
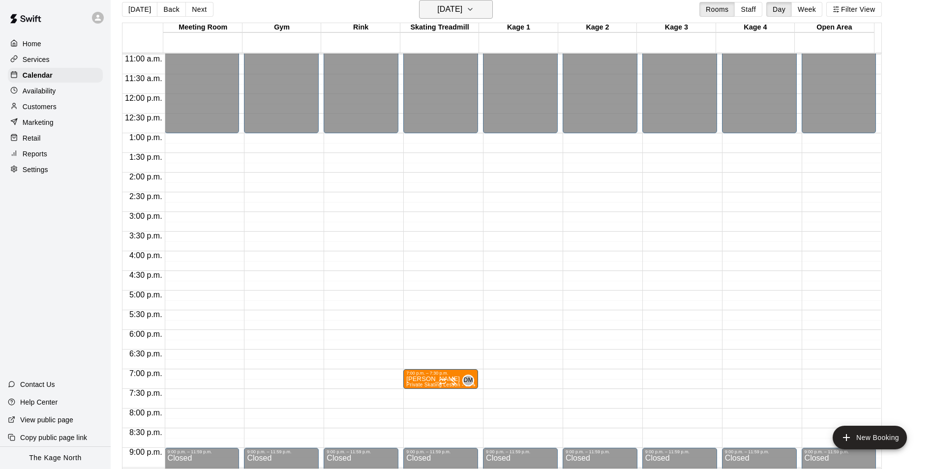
click at [462, 14] on h6 "[DATE]" at bounding box center [449, 9] width 25 height 14
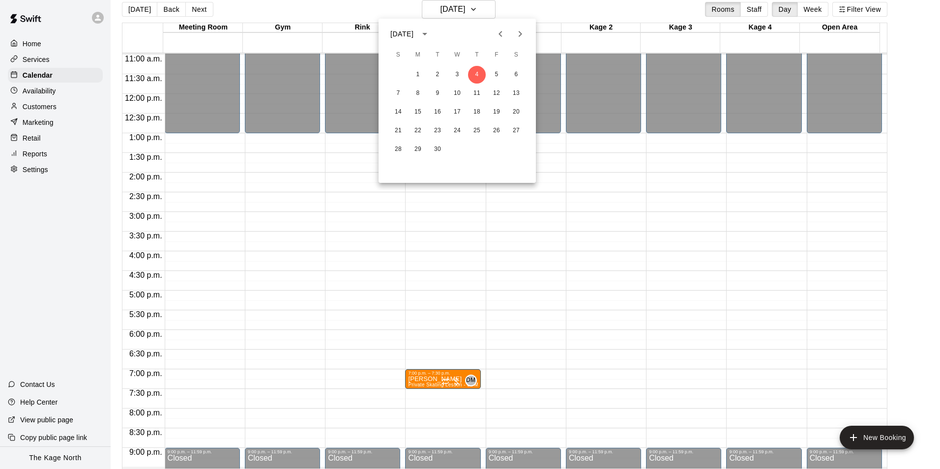
click at [496, 38] on icon "Previous month" at bounding box center [501, 34] width 12 height 12
click at [481, 134] on button "21" at bounding box center [477, 131] width 18 height 18
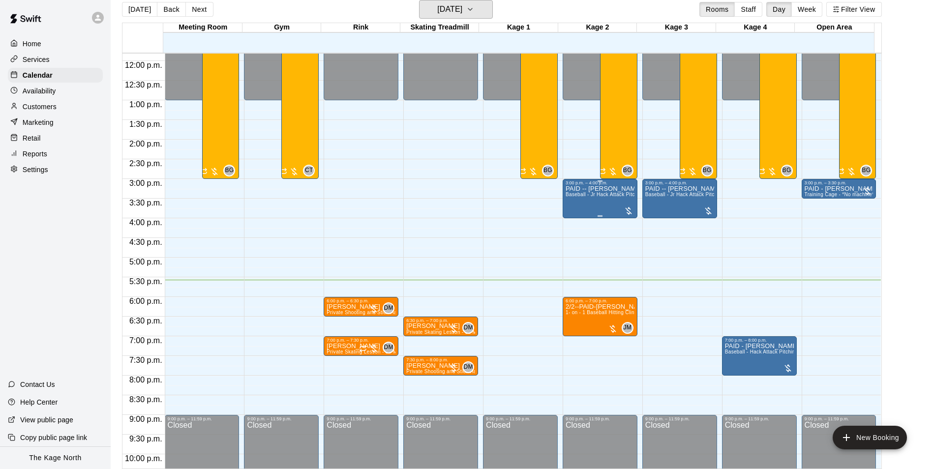
scroll to position [481, 0]
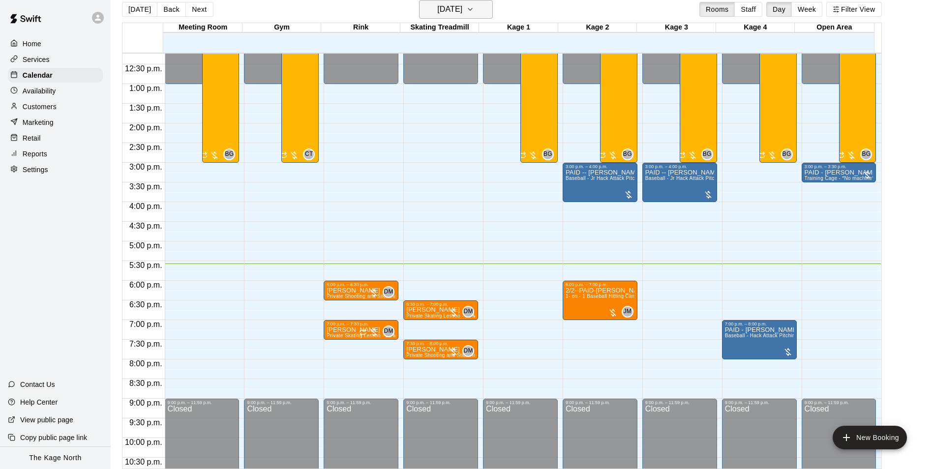
click at [462, 7] on h6 "[DATE]" at bounding box center [449, 9] width 25 height 14
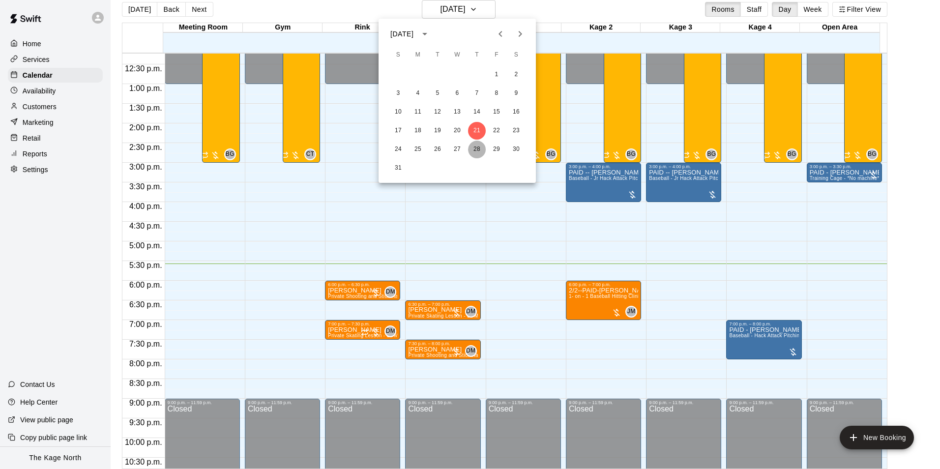
click at [481, 145] on button "28" at bounding box center [477, 150] width 18 height 18
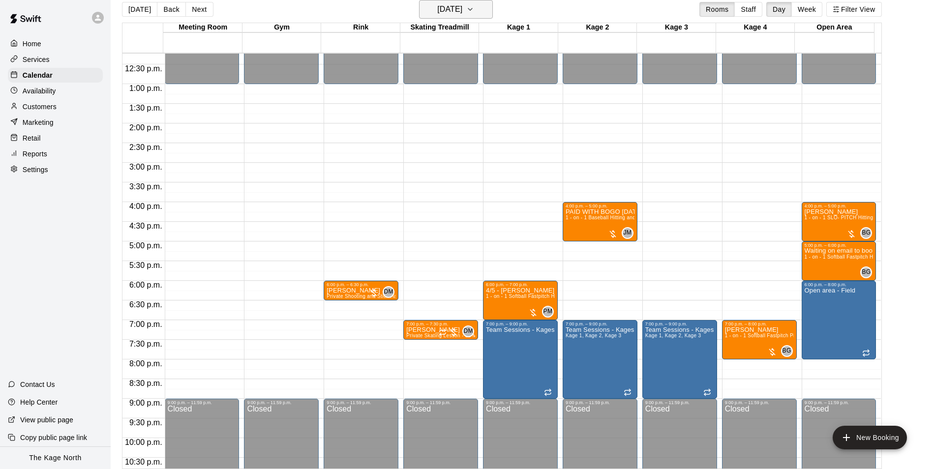
click at [462, 5] on h6 "[DATE]" at bounding box center [449, 9] width 25 height 14
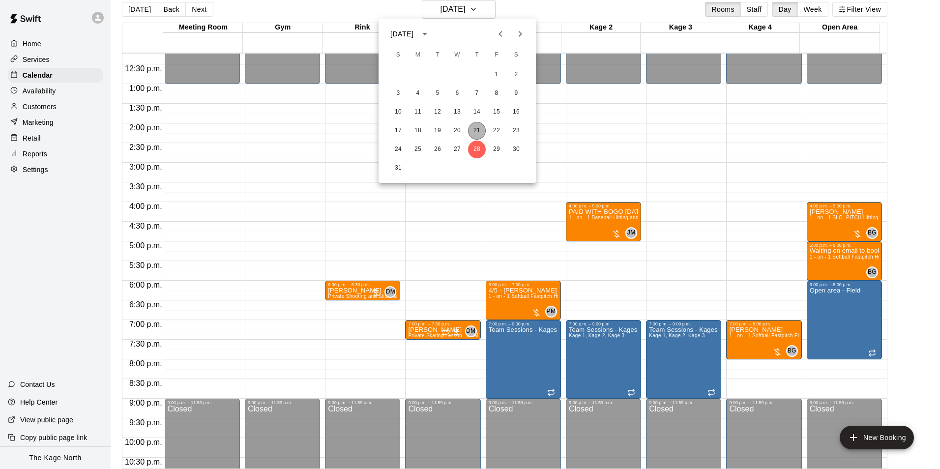
click at [474, 127] on button "21" at bounding box center [477, 131] width 18 height 18
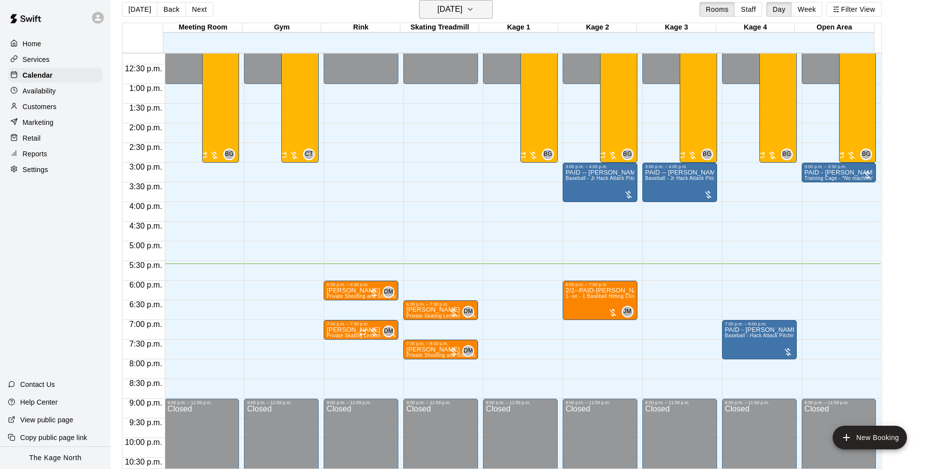
click at [470, 0] on button "[DATE]" at bounding box center [456, 9] width 74 height 19
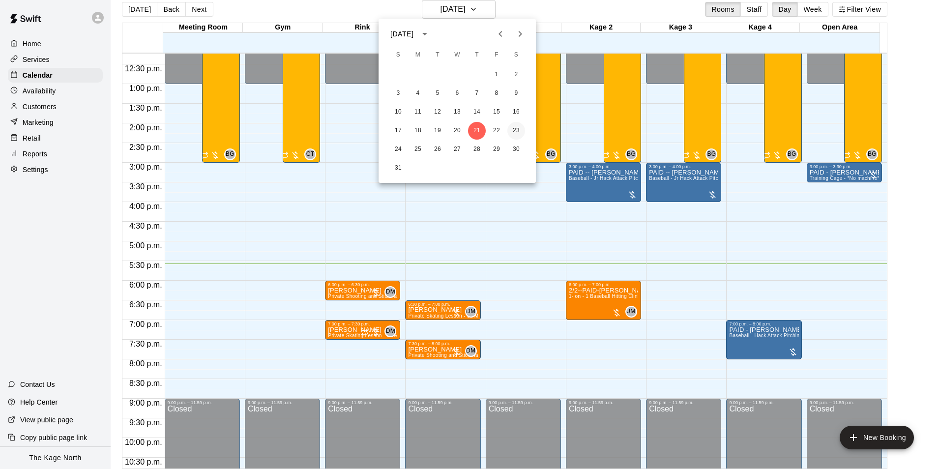
click at [515, 130] on button "23" at bounding box center [516, 131] width 18 height 18
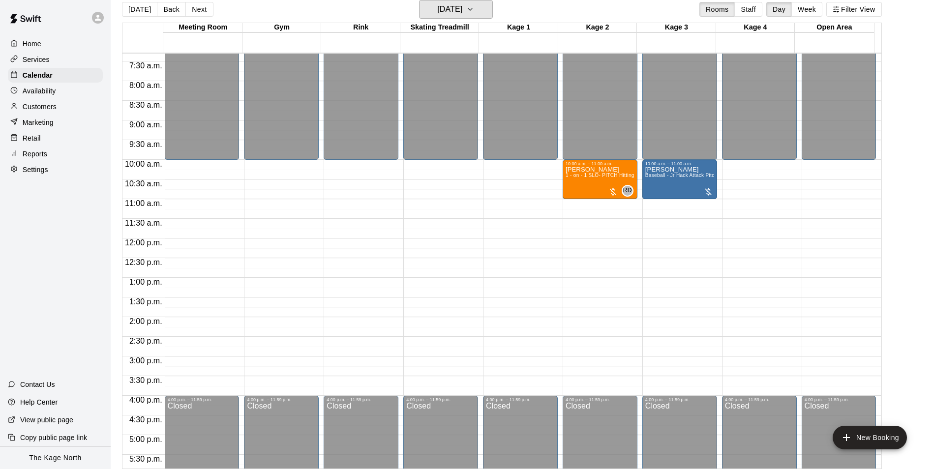
scroll to position [284, 0]
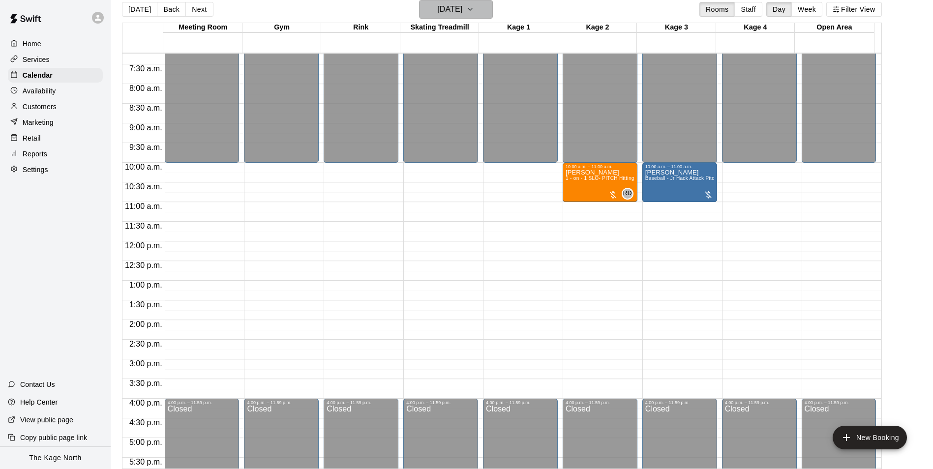
click at [457, 9] on h6 "[DATE]" at bounding box center [449, 9] width 25 height 14
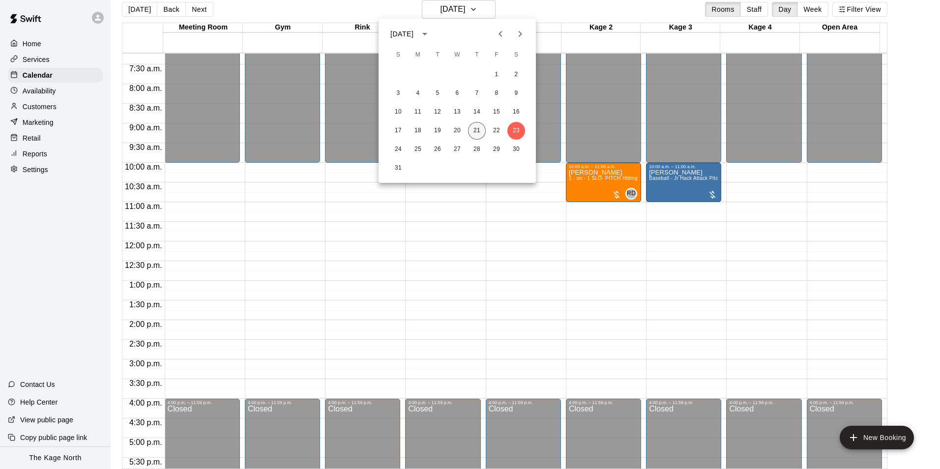
click at [474, 128] on button "21" at bounding box center [477, 131] width 18 height 18
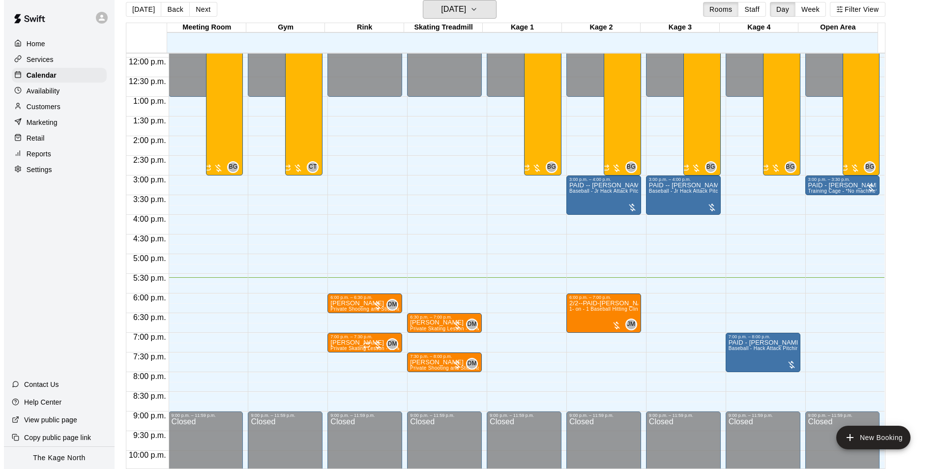
scroll to position [530, 0]
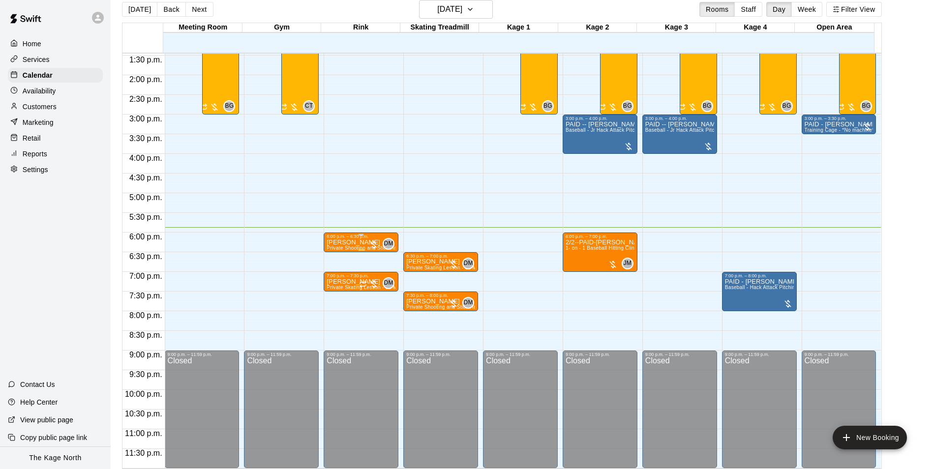
click at [345, 242] on p "[PERSON_NAME]" at bounding box center [360, 242] width 69 height 0
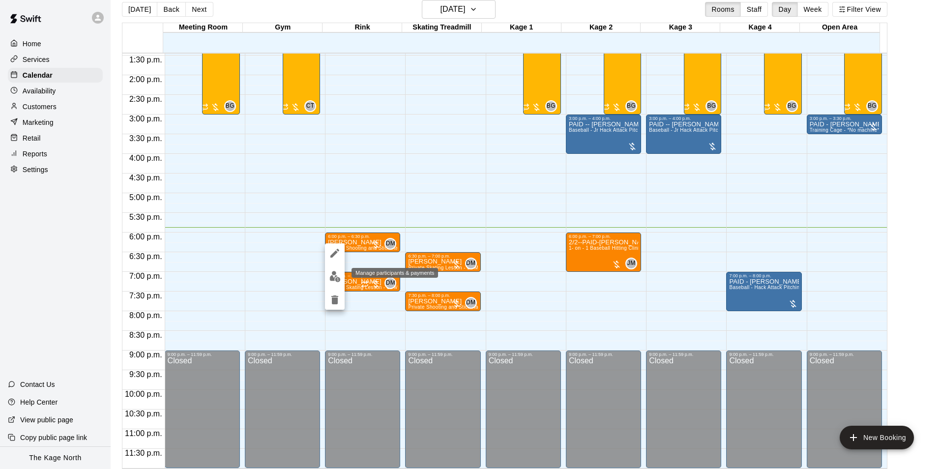
click at [328, 279] on button "edit" at bounding box center [335, 276] width 20 height 19
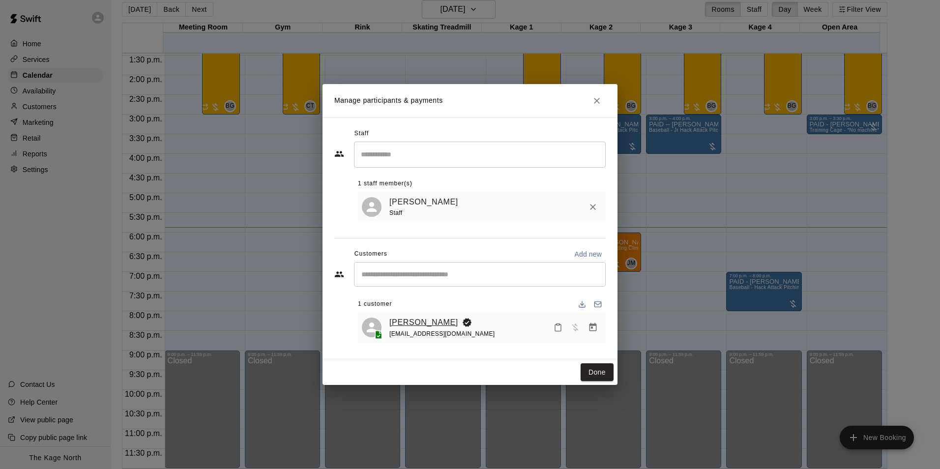
click at [442, 322] on link "[PERSON_NAME]" at bounding box center [423, 322] width 69 height 13
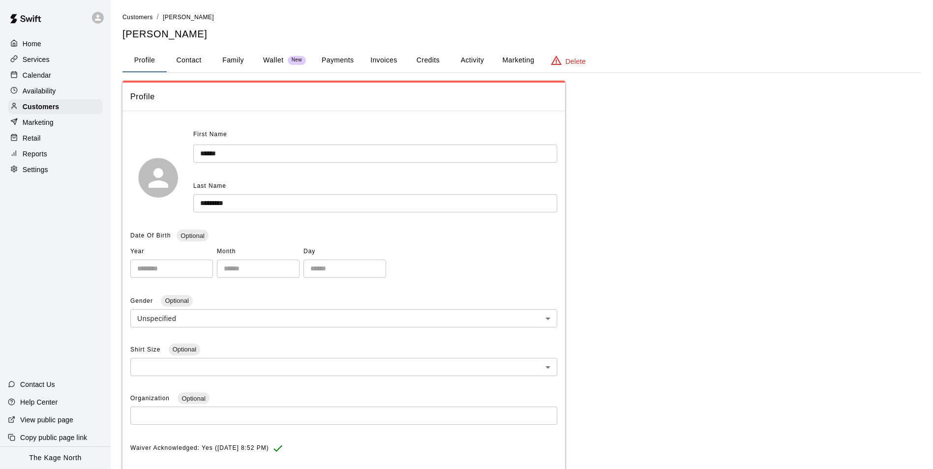
click at [235, 61] on button "Family" at bounding box center [233, 61] width 44 height 24
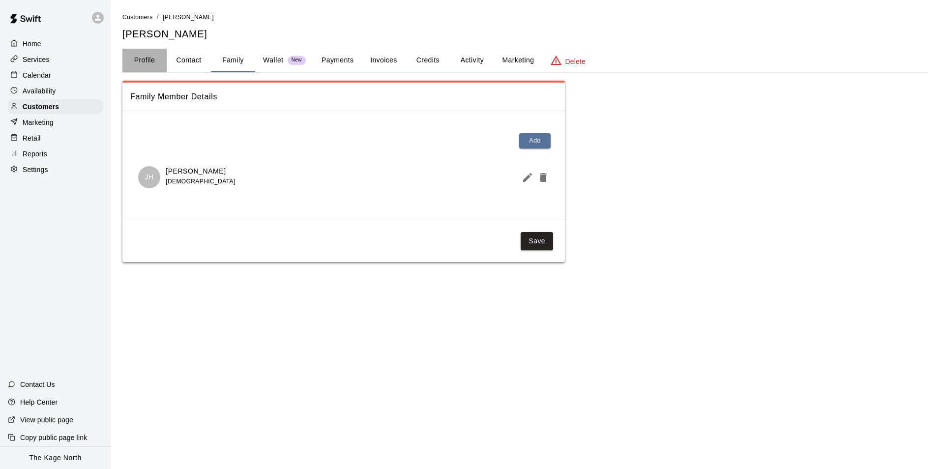
click at [144, 60] on button "Profile" at bounding box center [144, 61] width 44 height 24
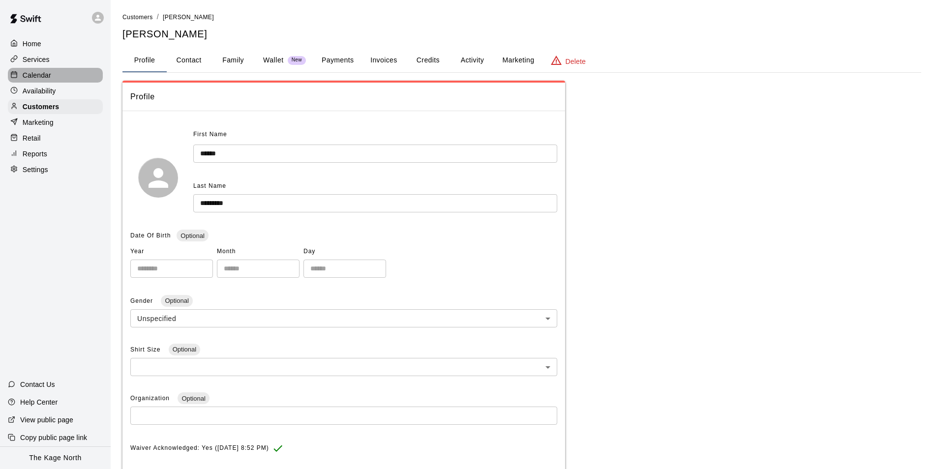
click at [45, 69] on div "Calendar" at bounding box center [55, 75] width 95 height 15
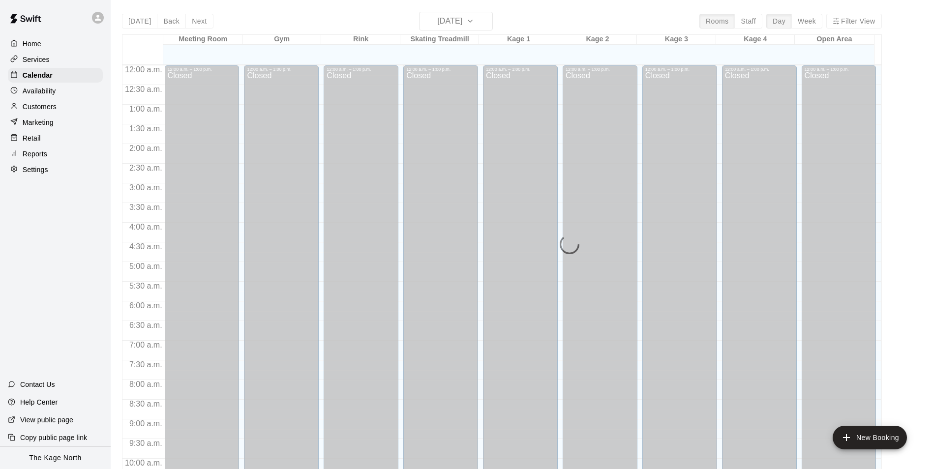
scroll to position [499, 0]
